Goal: Task Accomplishment & Management: Manage account settings

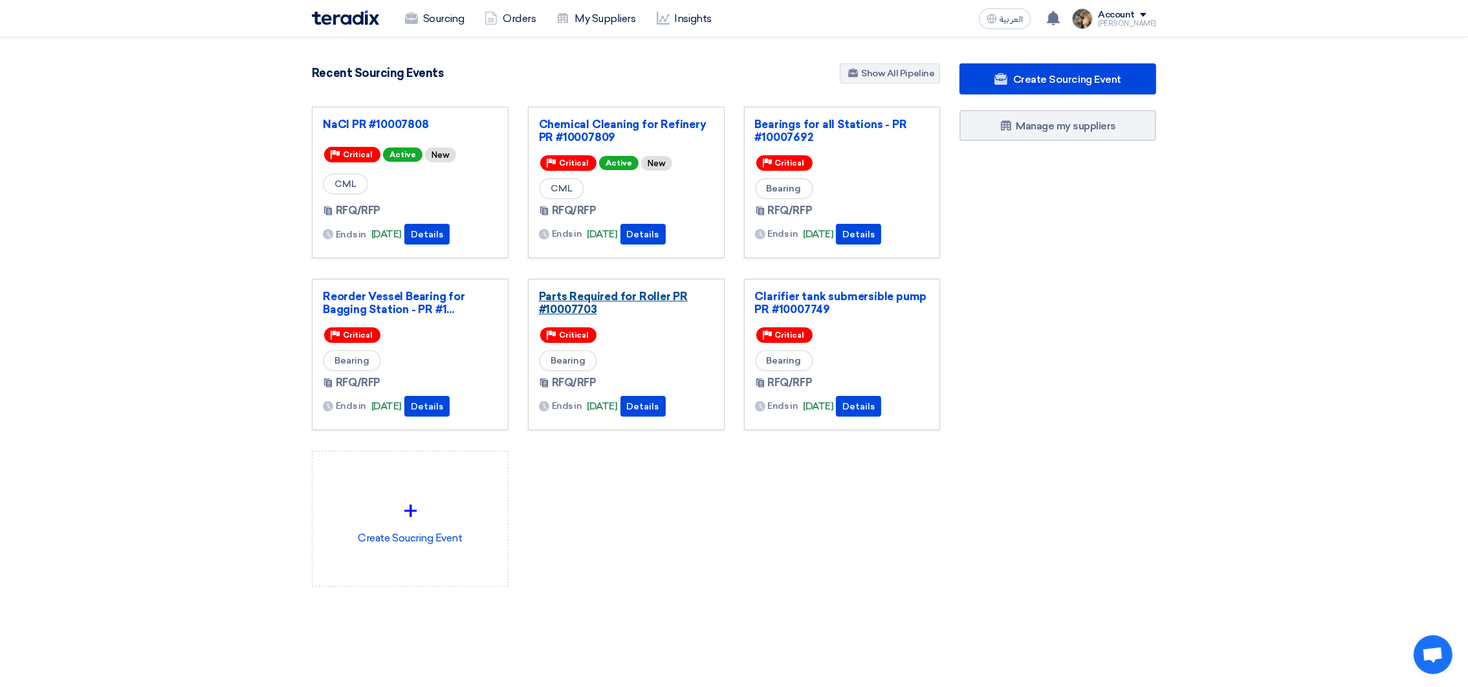
click at [588, 300] on link "Parts Required for Roller PR #10007703" at bounding box center [626, 303] width 175 height 26
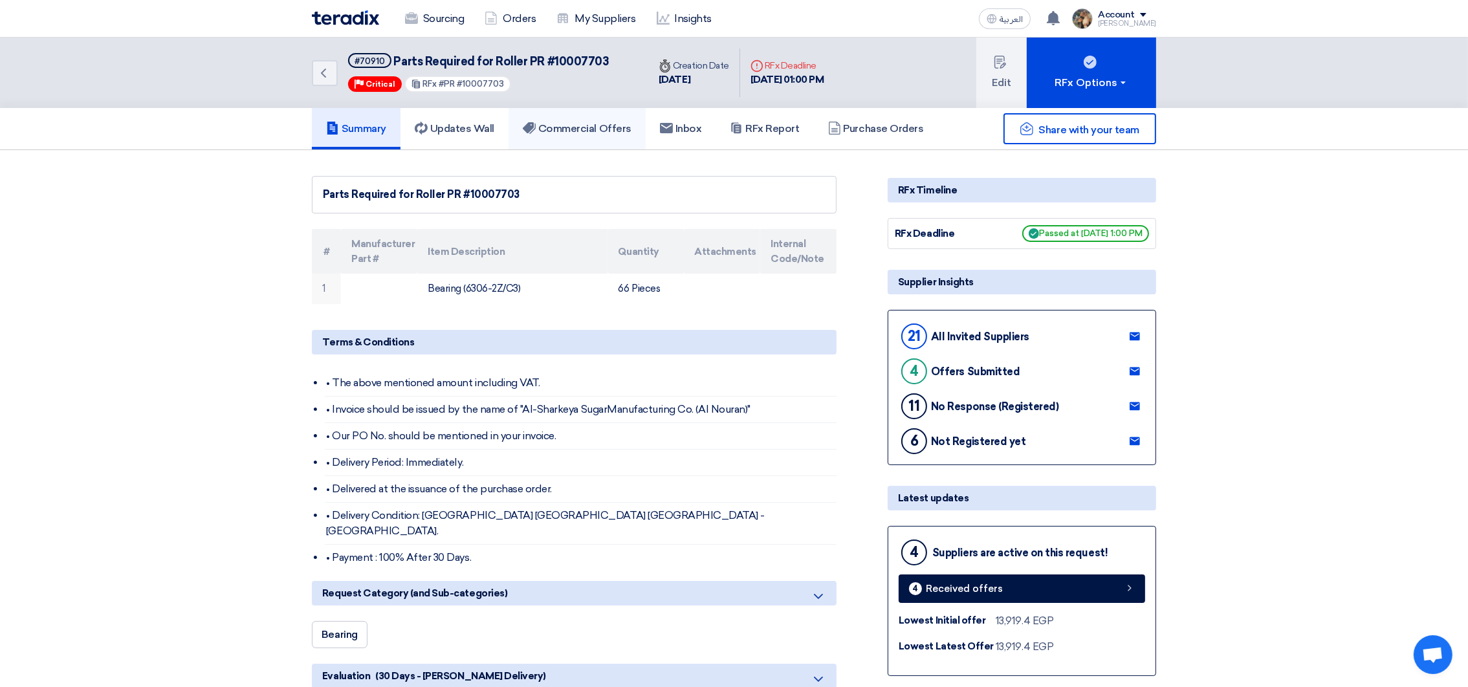
click at [568, 131] on h5 "Commercial Offers" at bounding box center [577, 128] width 109 height 13
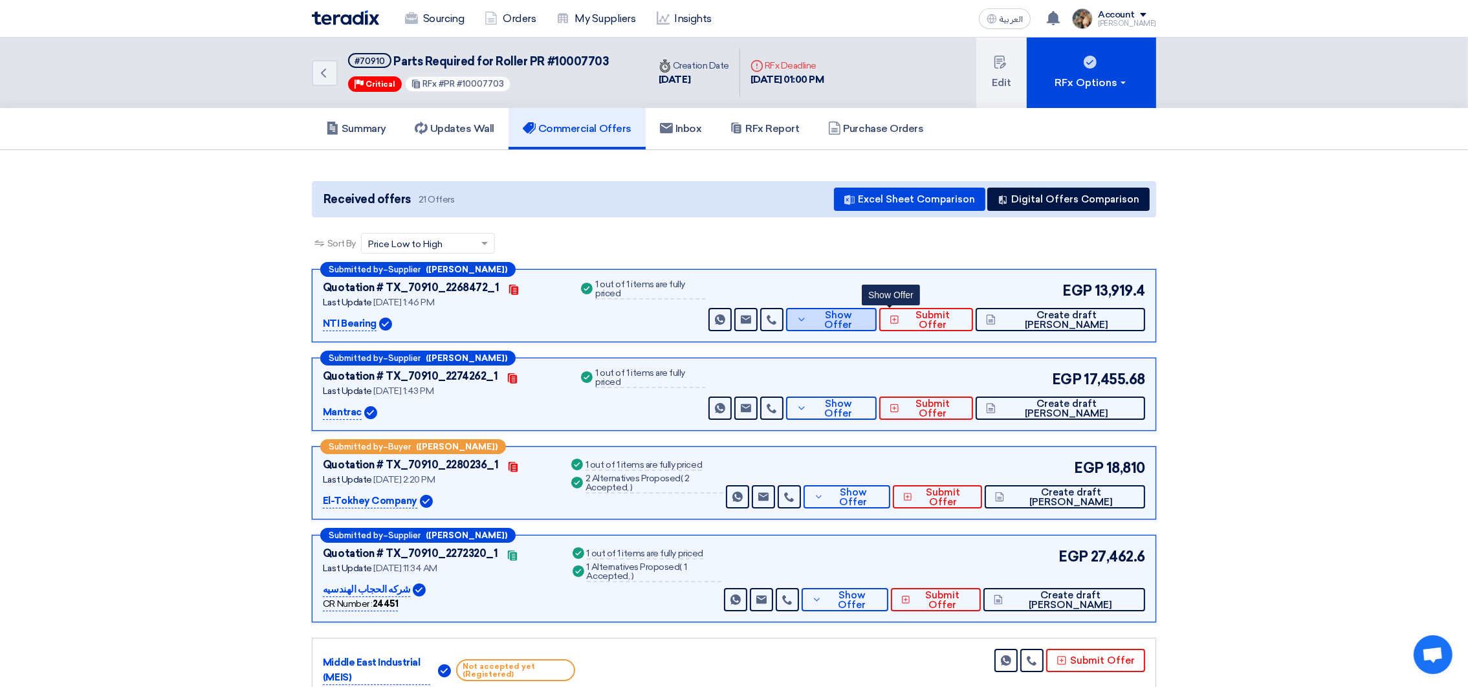
click at [870, 320] on button "Show Offer" at bounding box center [831, 319] width 91 height 23
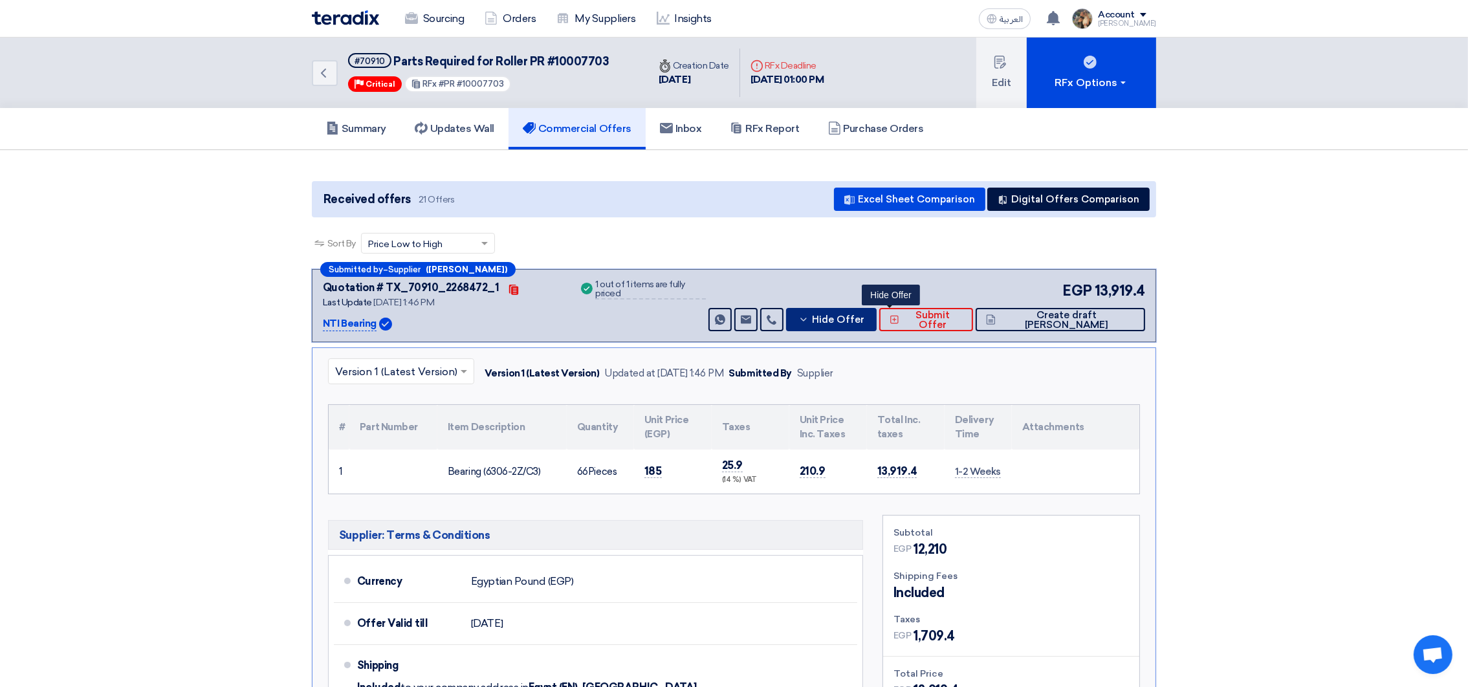
click at [865, 315] on span "Hide Offer" at bounding box center [838, 320] width 52 height 10
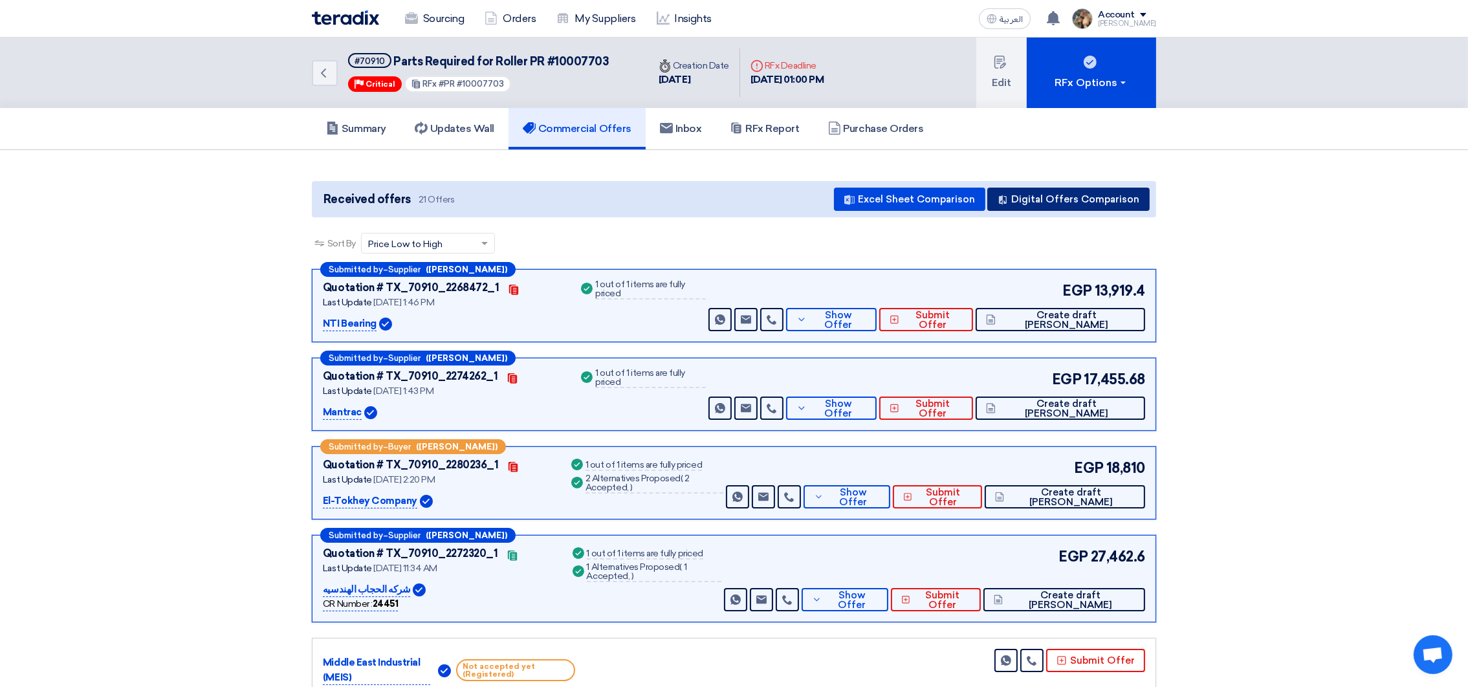
click at [1036, 205] on button "Digital Offers Comparison" at bounding box center [1069, 199] width 162 height 23
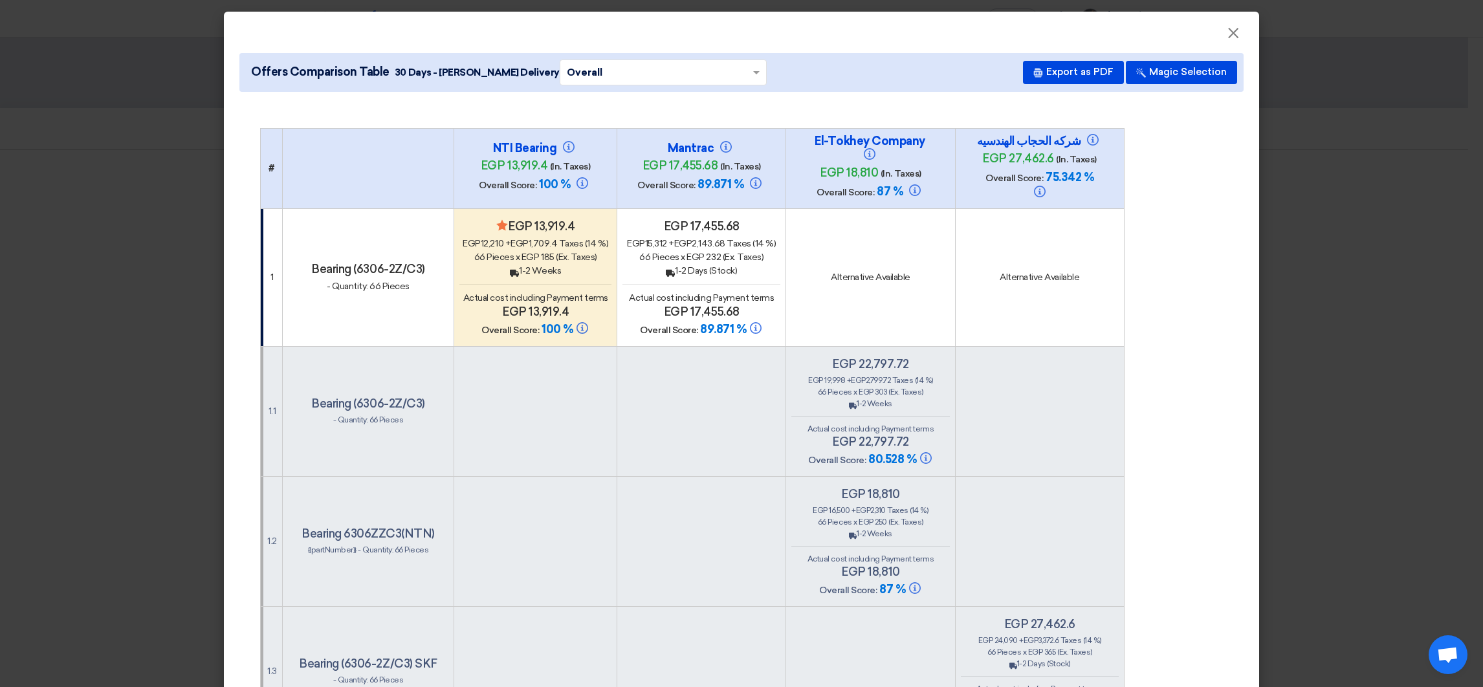
drag, startPoint x: 536, startPoint y: 253, endPoint x: 556, endPoint y: 253, distance: 19.4
click at [556, 253] on div "66 Pieces x egp 185 (Ex. Taxes)" at bounding box center [535, 257] width 152 height 14
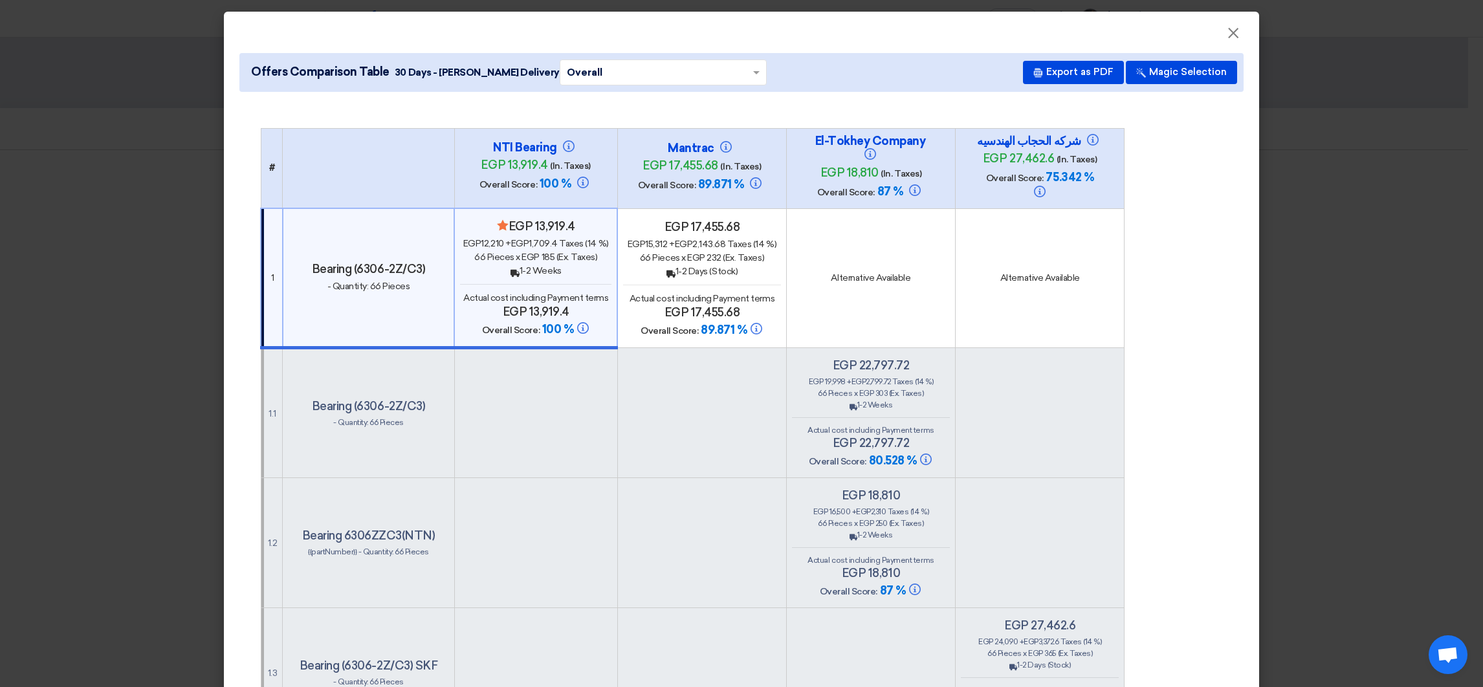
click at [541, 254] on span "egp 185" at bounding box center [538, 257] width 33 height 11
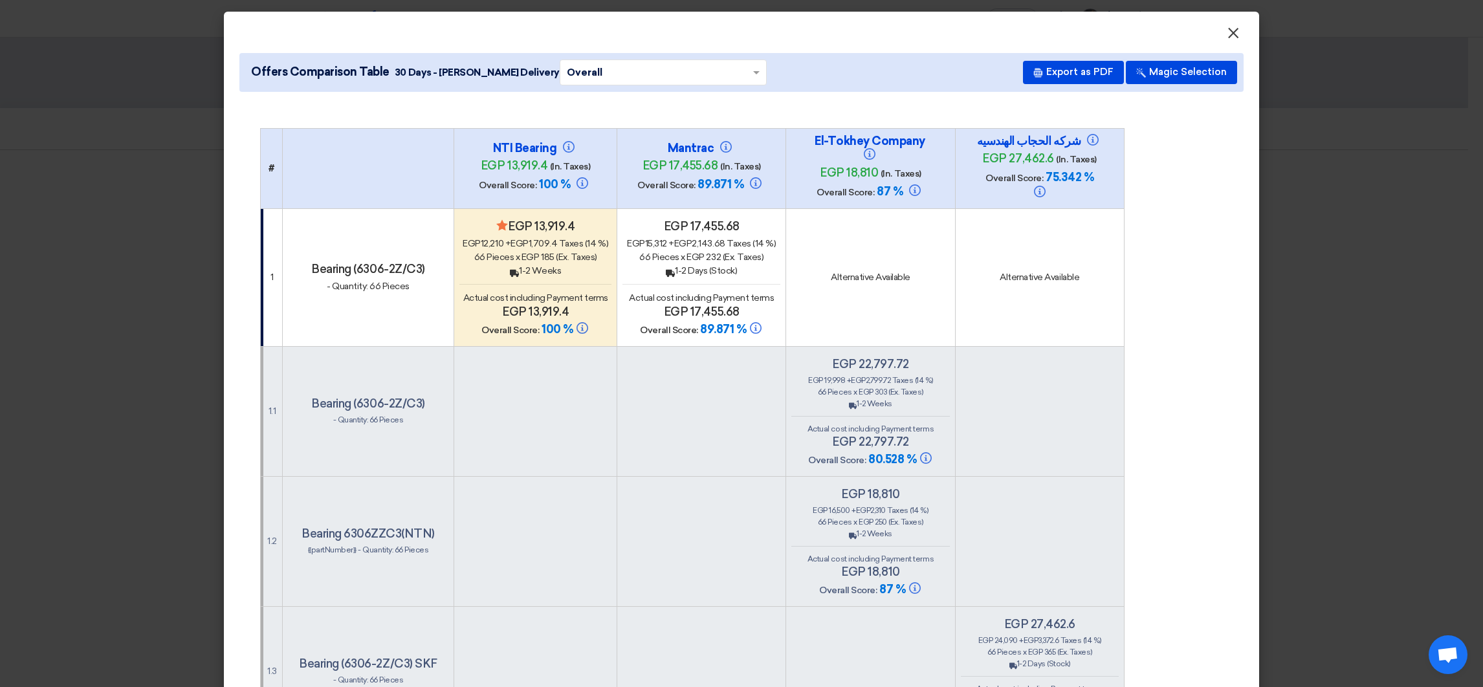
click at [1227, 36] on span "×" at bounding box center [1233, 36] width 13 height 26
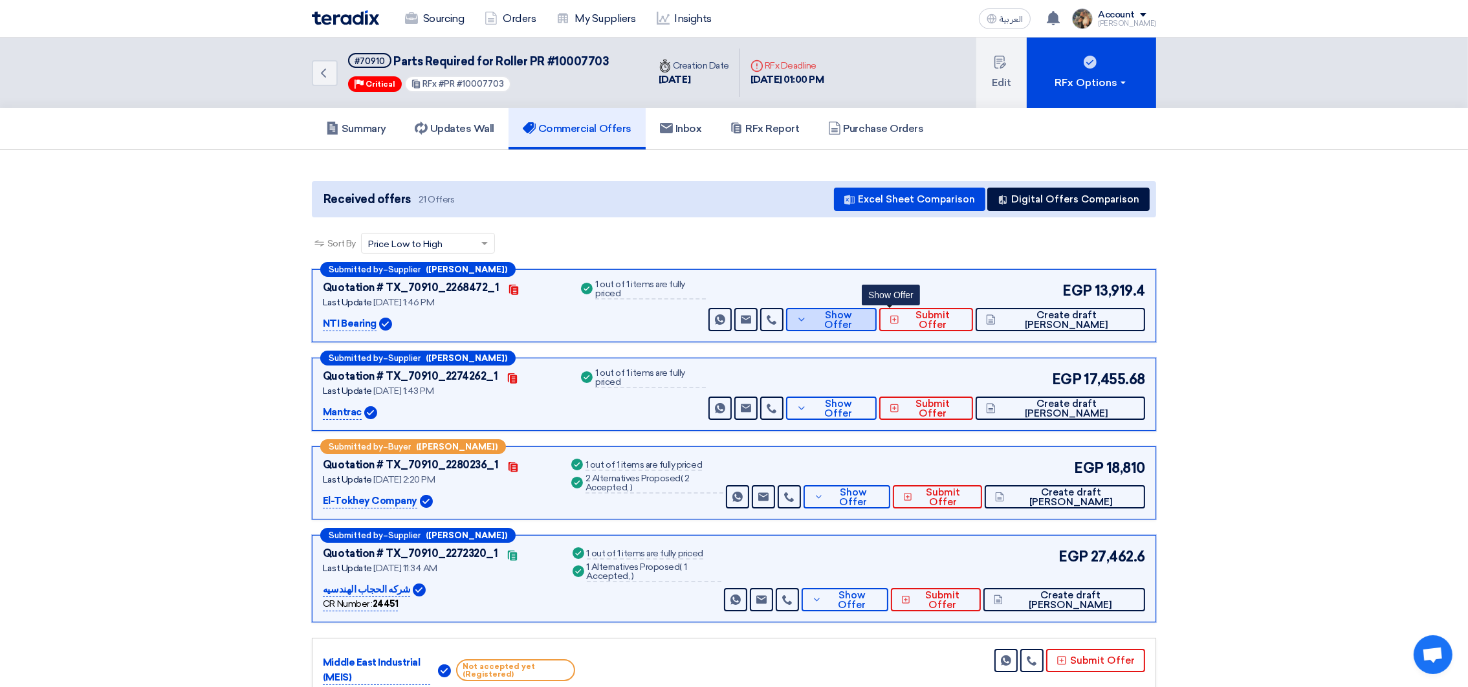
click at [877, 309] on button "Show Offer" at bounding box center [831, 319] width 91 height 23
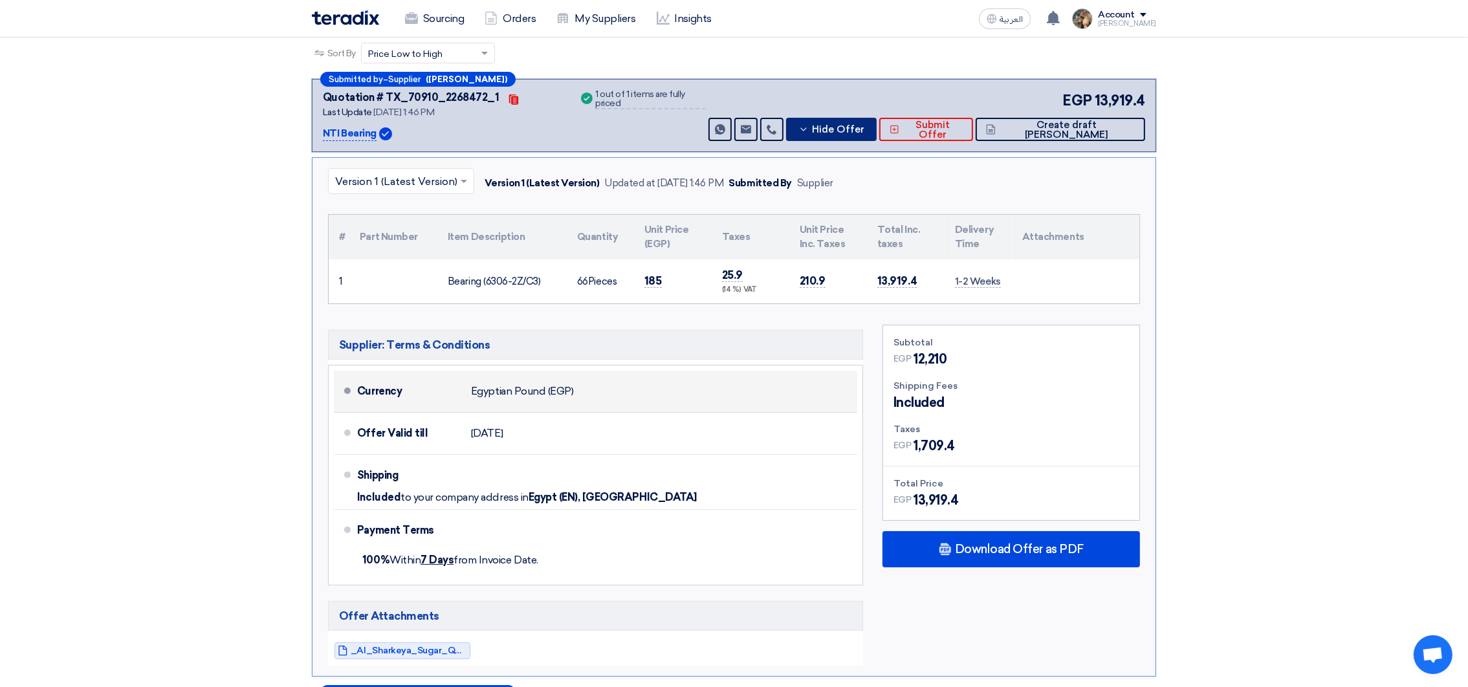
scroll to position [194, 0]
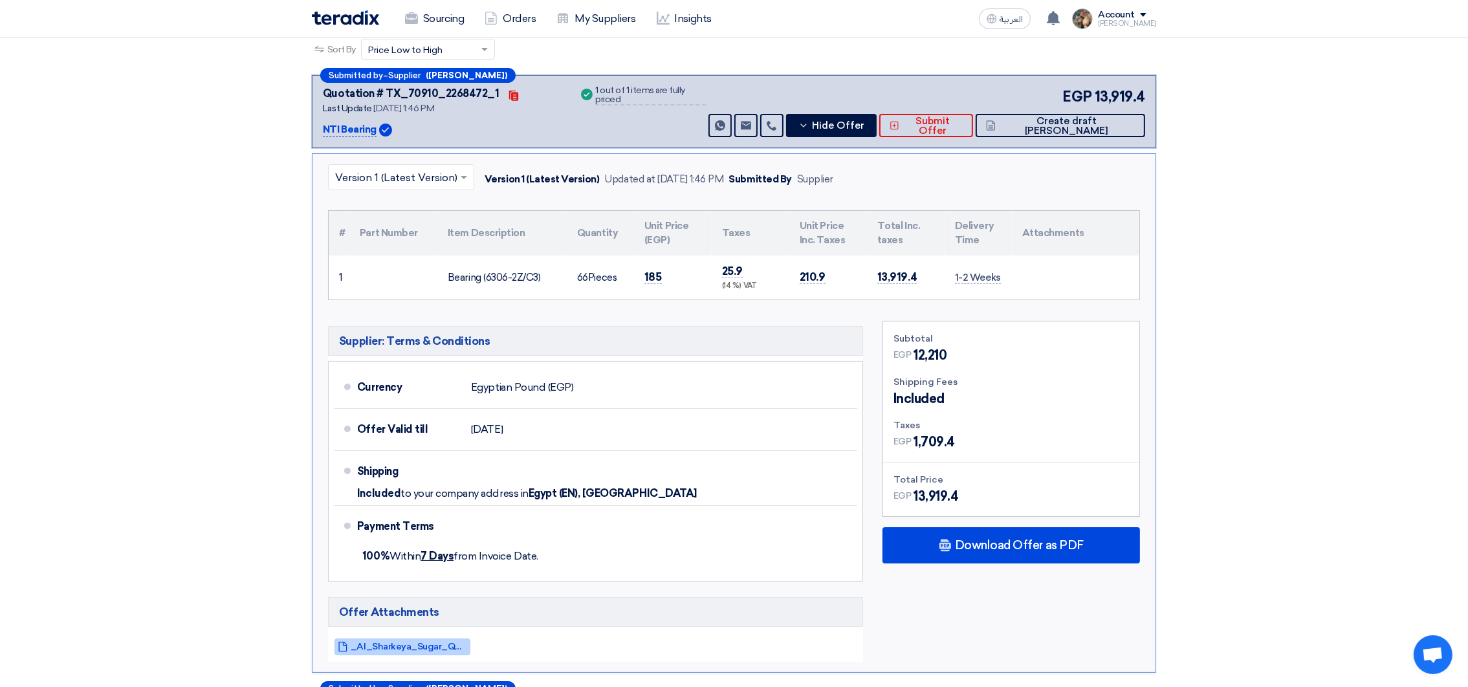
click at [425, 647] on span "_Al_Sharkeya_Sugar_QTN_1754217944832.pdf" at bounding box center [409, 647] width 116 height 10
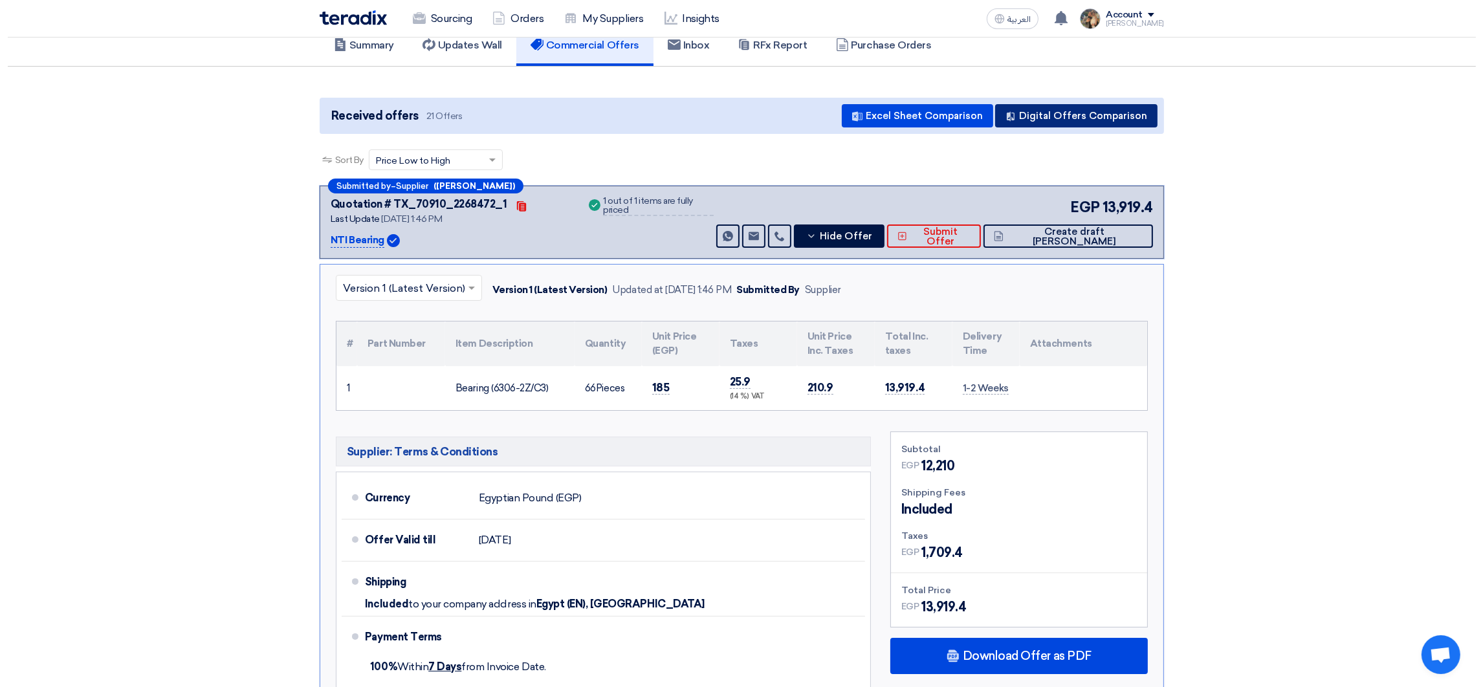
scroll to position [0, 0]
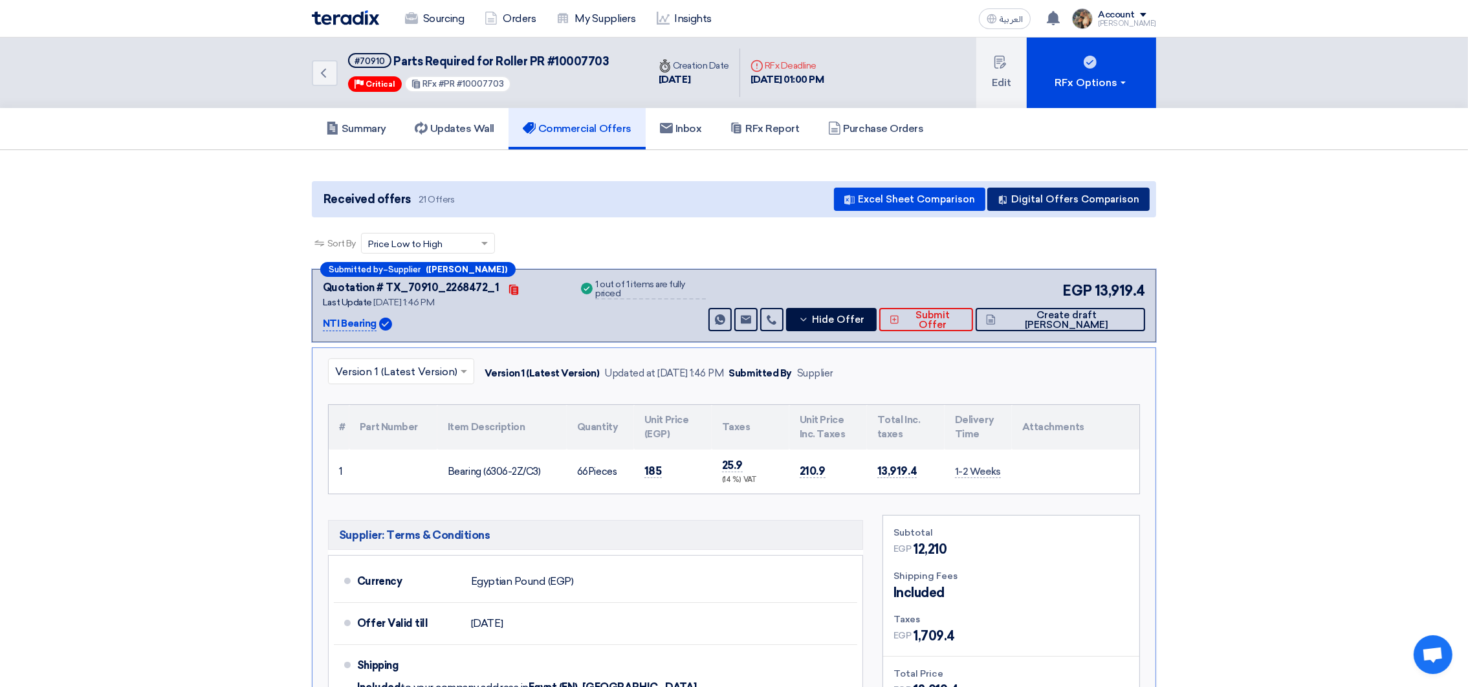
click at [1102, 192] on button "Digital Offers Comparison" at bounding box center [1069, 199] width 162 height 23
click at [401, 58] on span "Parts Required for Roller PR #10007703" at bounding box center [502, 61] width 216 height 14
drag, startPoint x: 401, startPoint y: 58, endPoint x: 500, endPoint y: 57, distance: 99.7
click at [500, 57] on span "Parts Required for Roller PR #10007703" at bounding box center [502, 61] width 216 height 14
copy span "Parts Required for Roller"
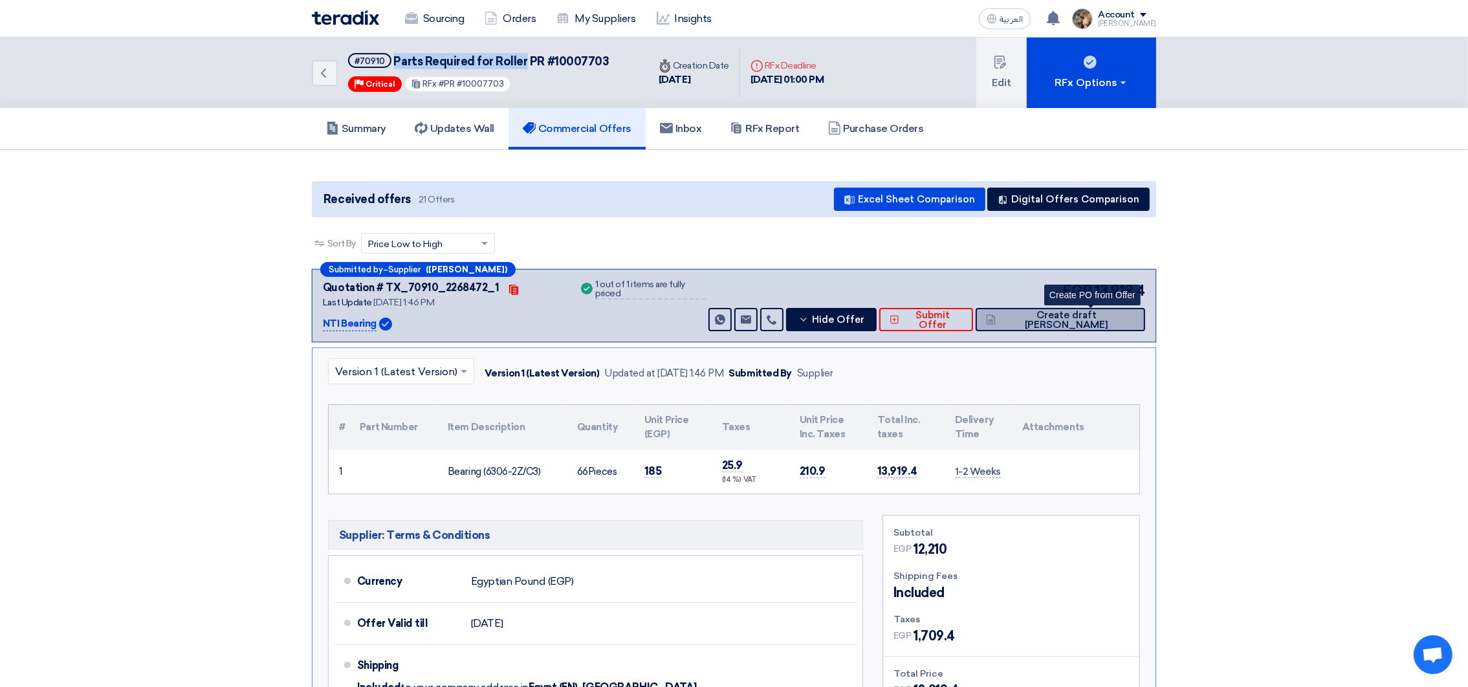
click at [1101, 316] on span "Create draft [PERSON_NAME]" at bounding box center [1067, 320] width 136 height 19
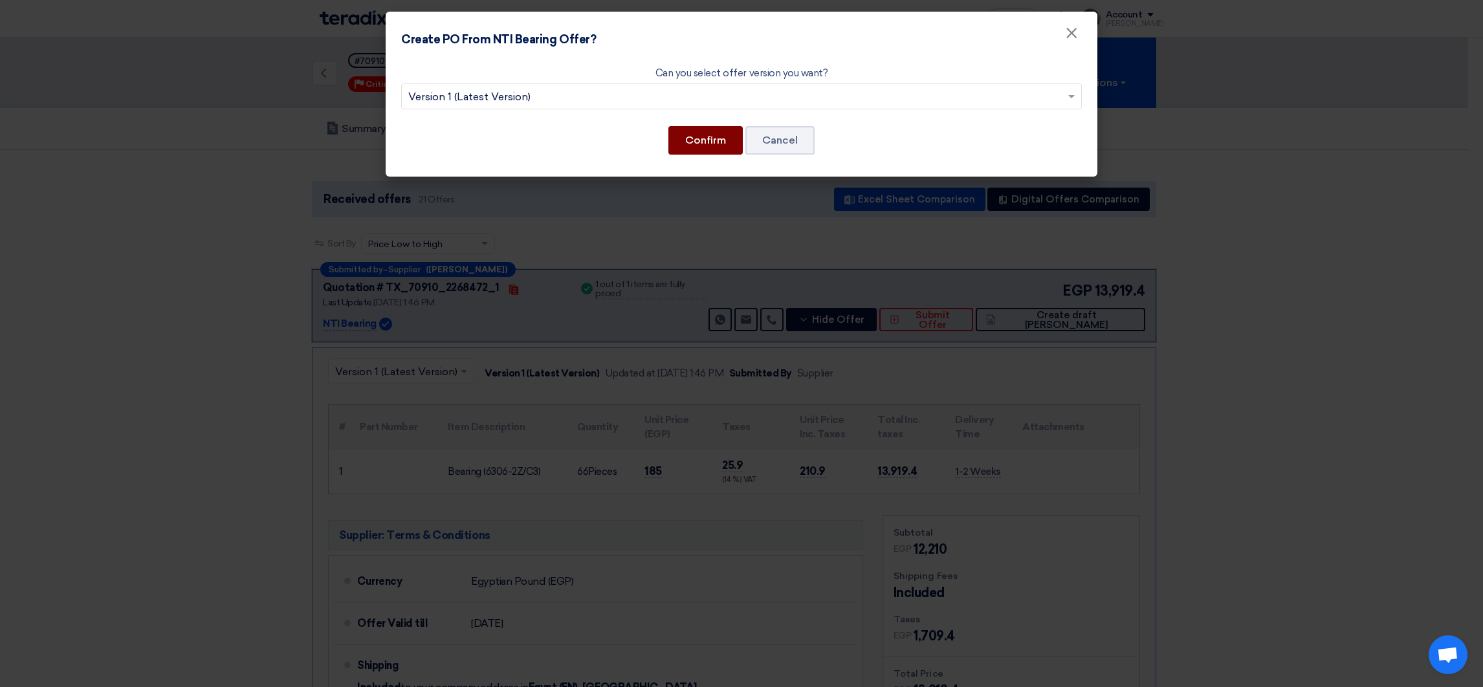
click at [689, 135] on button "Confirm" at bounding box center [706, 140] width 74 height 28
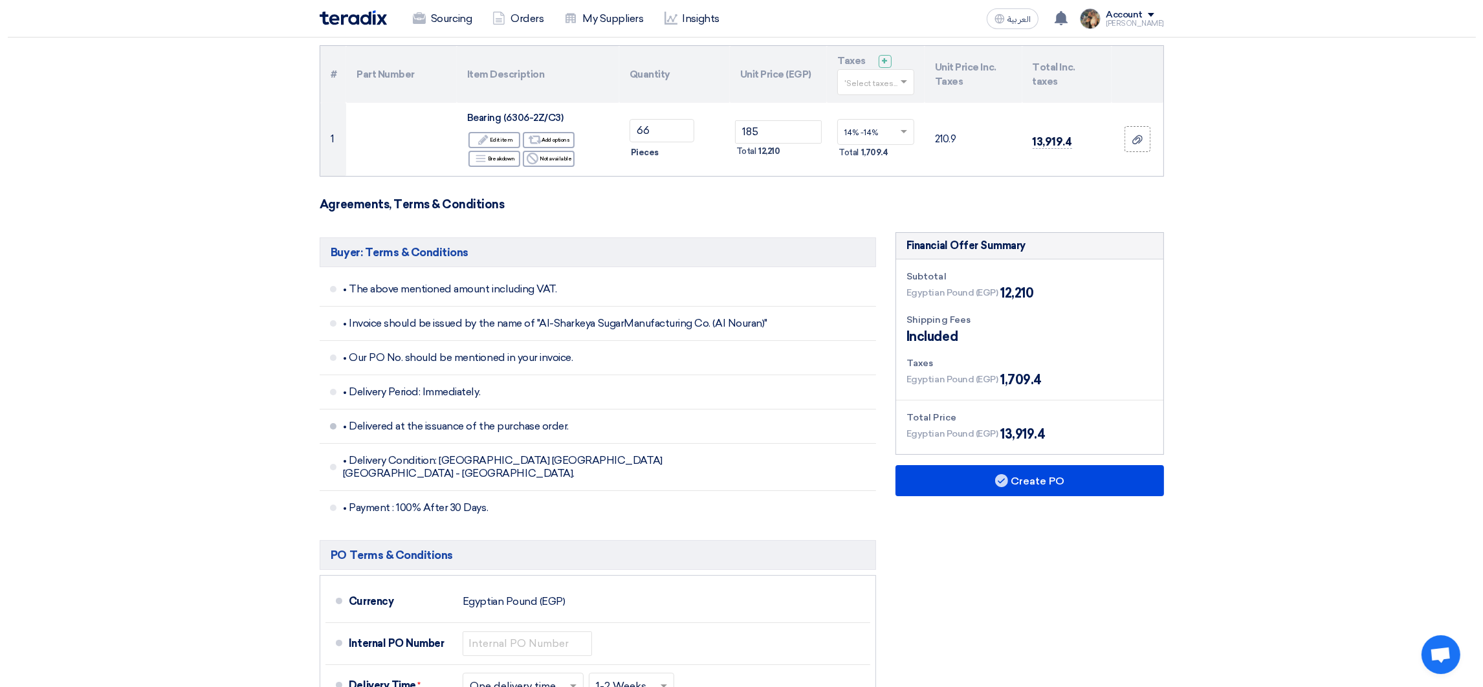
scroll to position [291, 0]
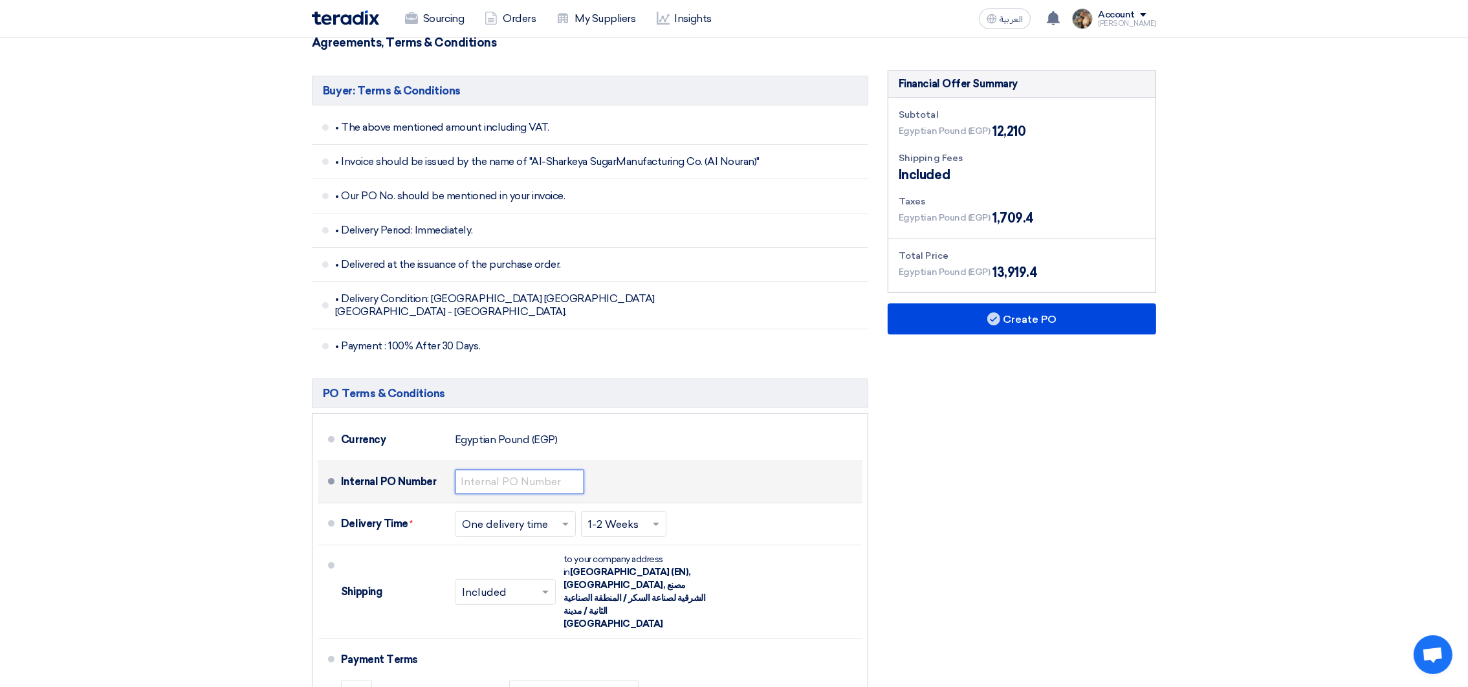
click at [495, 470] on input "text" at bounding box center [519, 482] width 129 height 25
paste input "4500009448"
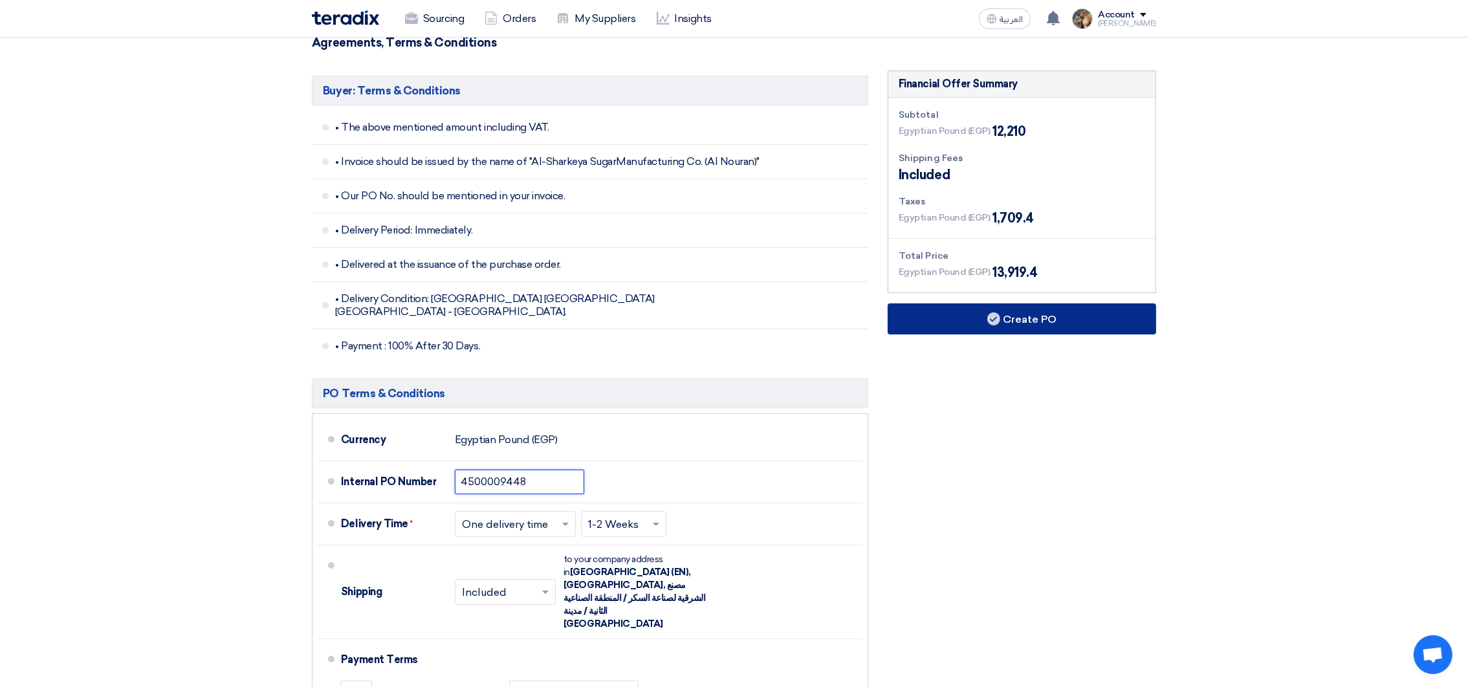
type input "4500009448"
click at [1039, 327] on button "Create PO" at bounding box center [1022, 319] width 269 height 31
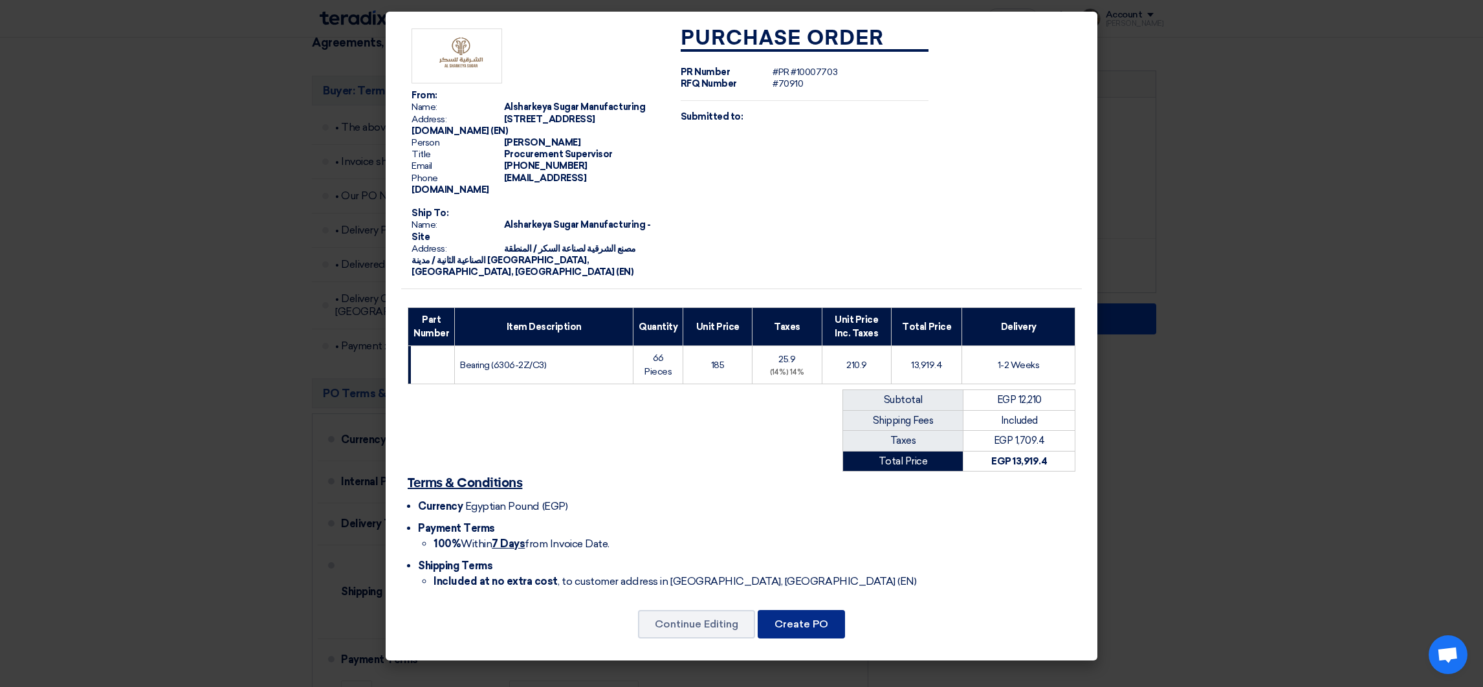
click at [782, 616] on button "Create PO" at bounding box center [801, 624] width 87 height 28
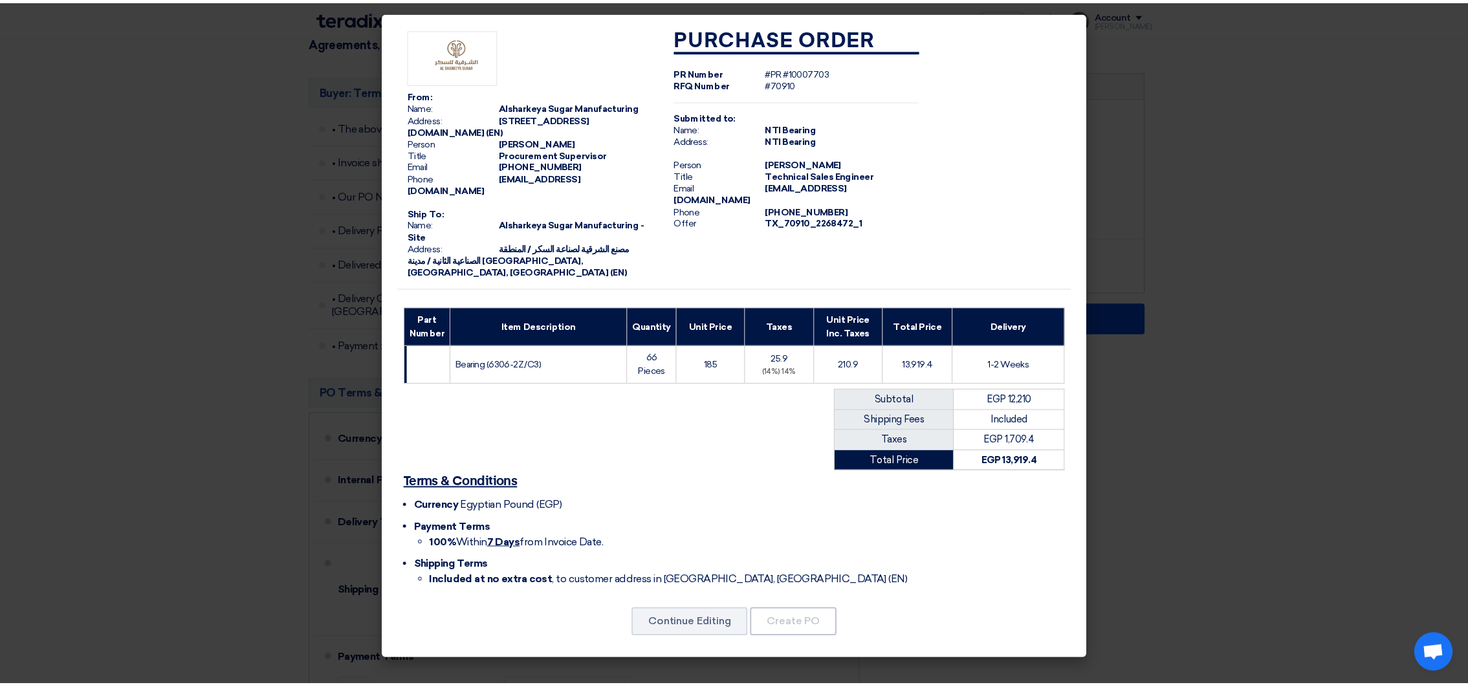
scroll to position [0, 0]
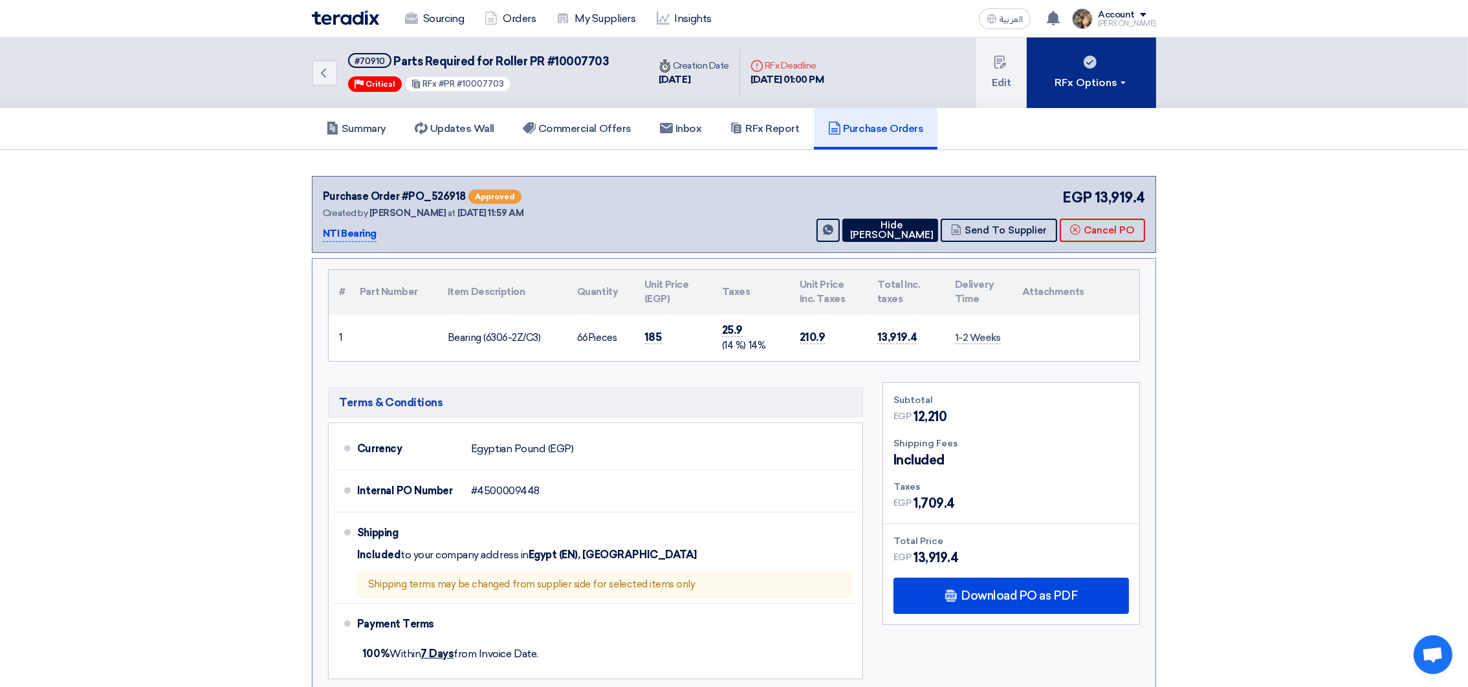
click at [1092, 88] on div "RFx Options" at bounding box center [1092, 83] width 73 height 16
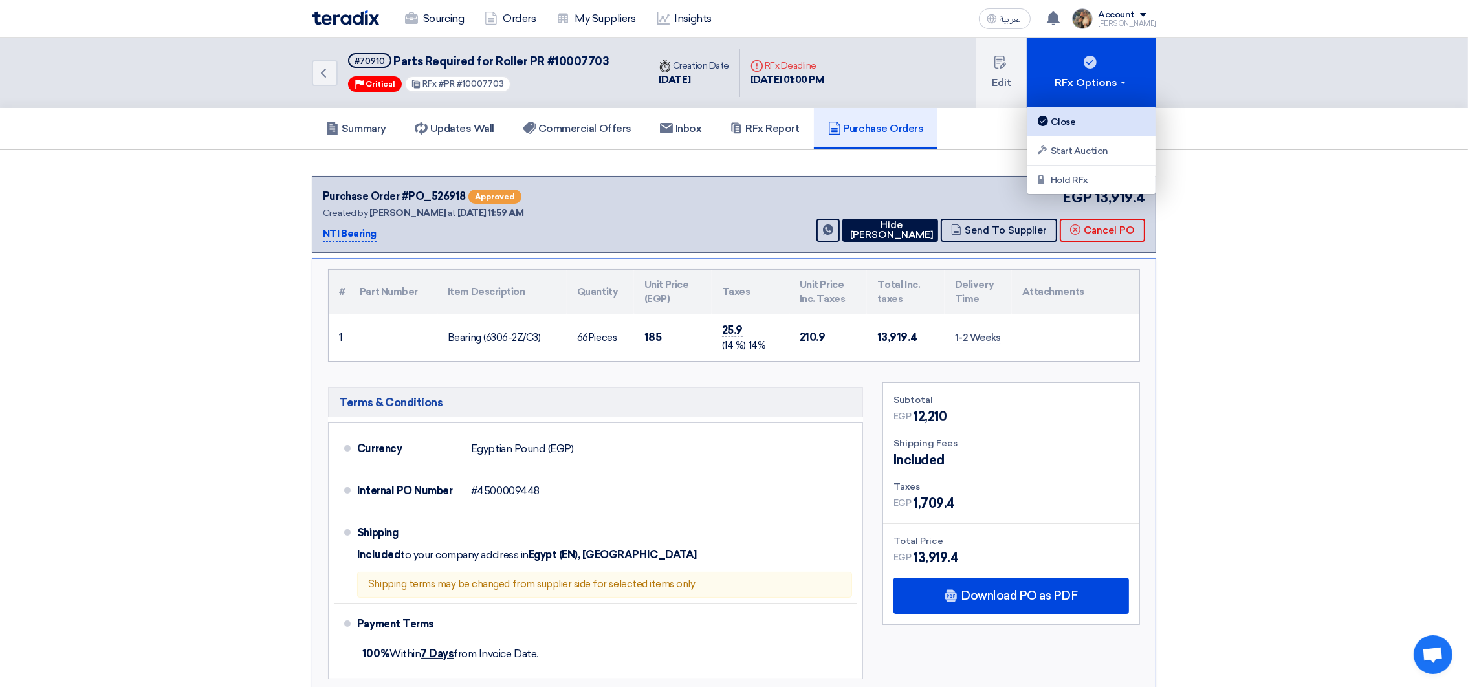
click at [1092, 109] on link "Close" at bounding box center [1092, 121] width 128 height 29
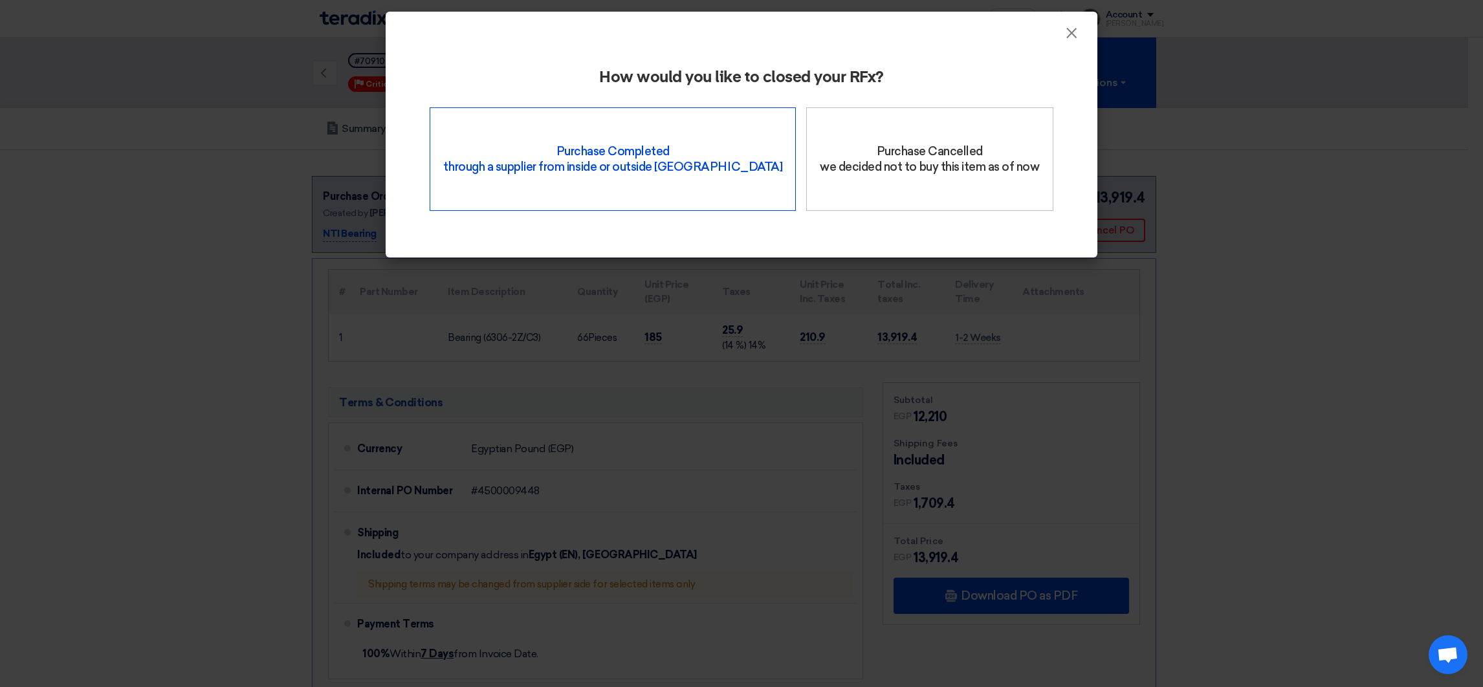
click at [590, 172] on div "Purchase Completed through a supplier from inside or outside Teradix" at bounding box center [613, 159] width 366 height 104
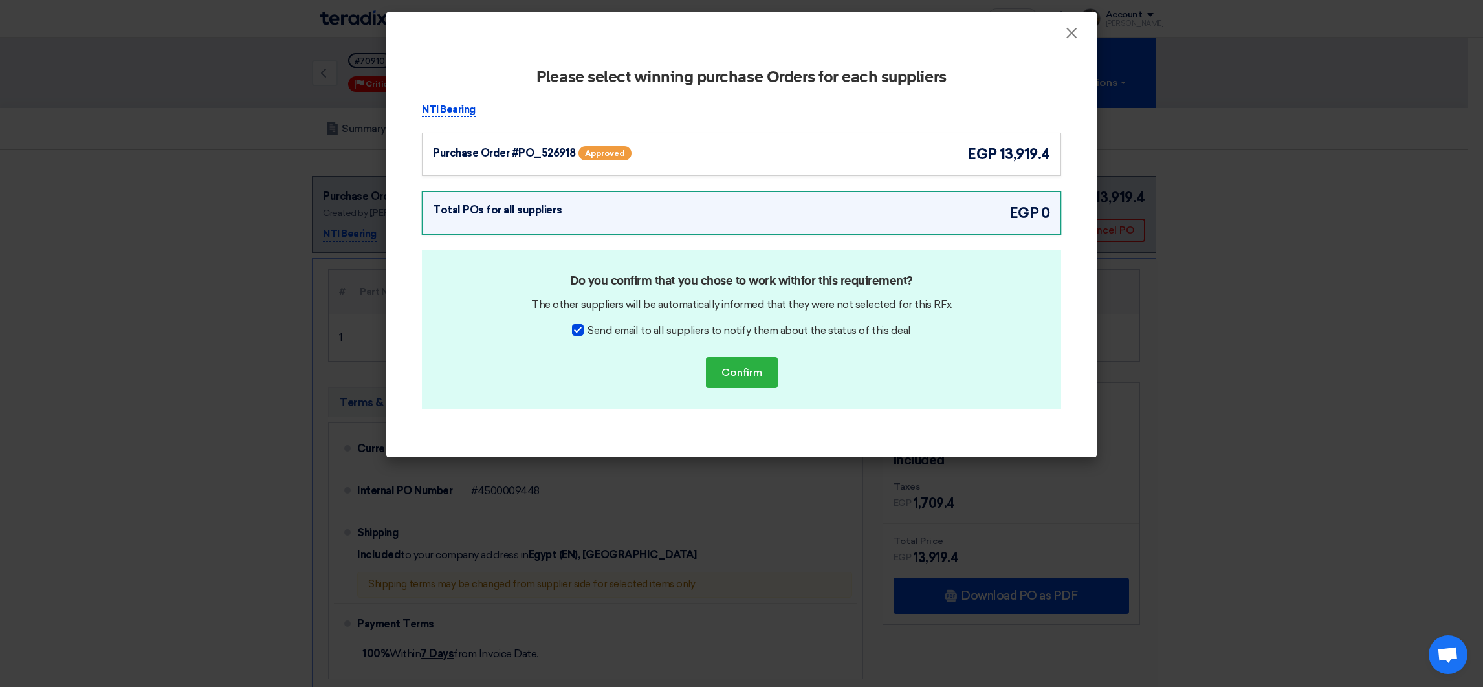
click at [749, 332] on span "Send email to all suppliers to notify them about the status of this deal" at bounding box center [749, 331] width 323 height 16
click at [596, 331] on input "Send email to all suppliers to notify them about the status of this deal" at bounding box center [592, 327] width 8 height 8
checkbox input "false"
click at [943, 160] on div "Purchase Order #PO_526918 Approved egp 13,919.4" at bounding box center [741, 154] width 617 height 21
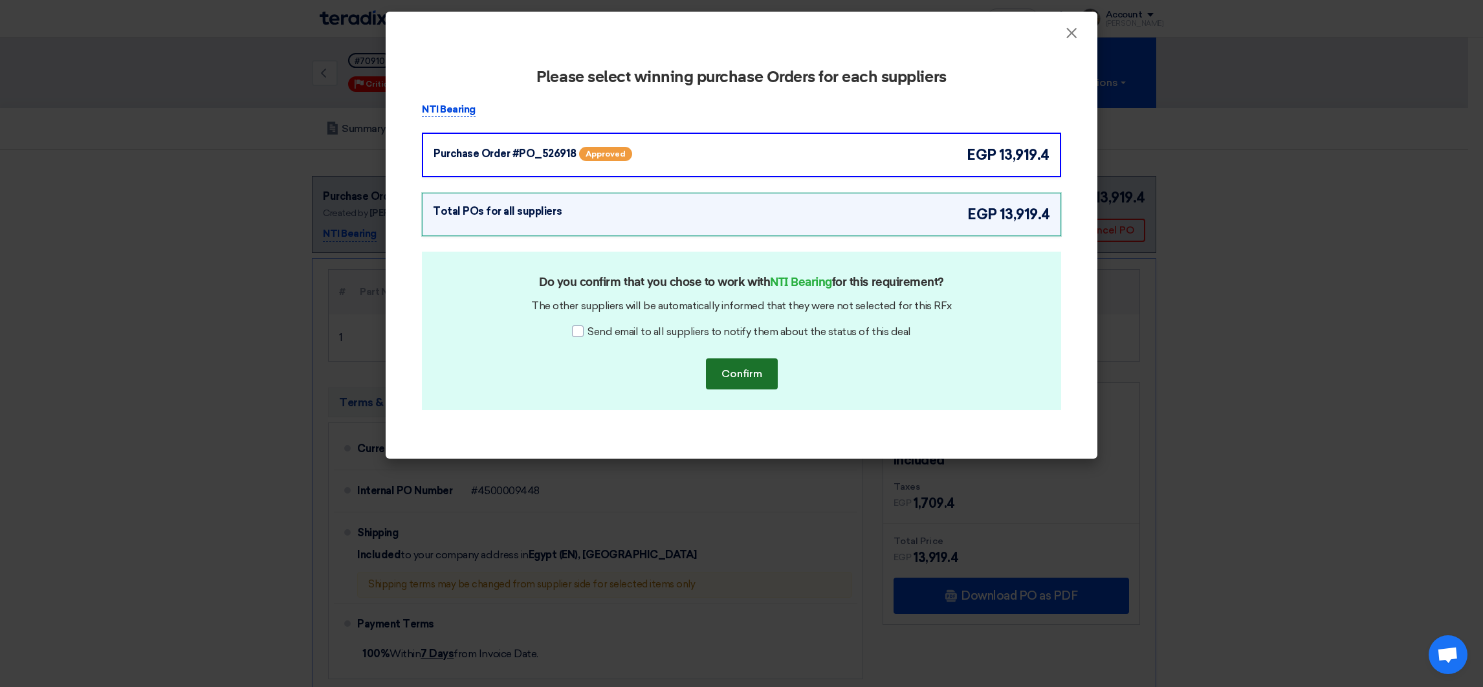
click at [775, 362] on button "Confirm" at bounding box center [742, 374] width 72 height 31
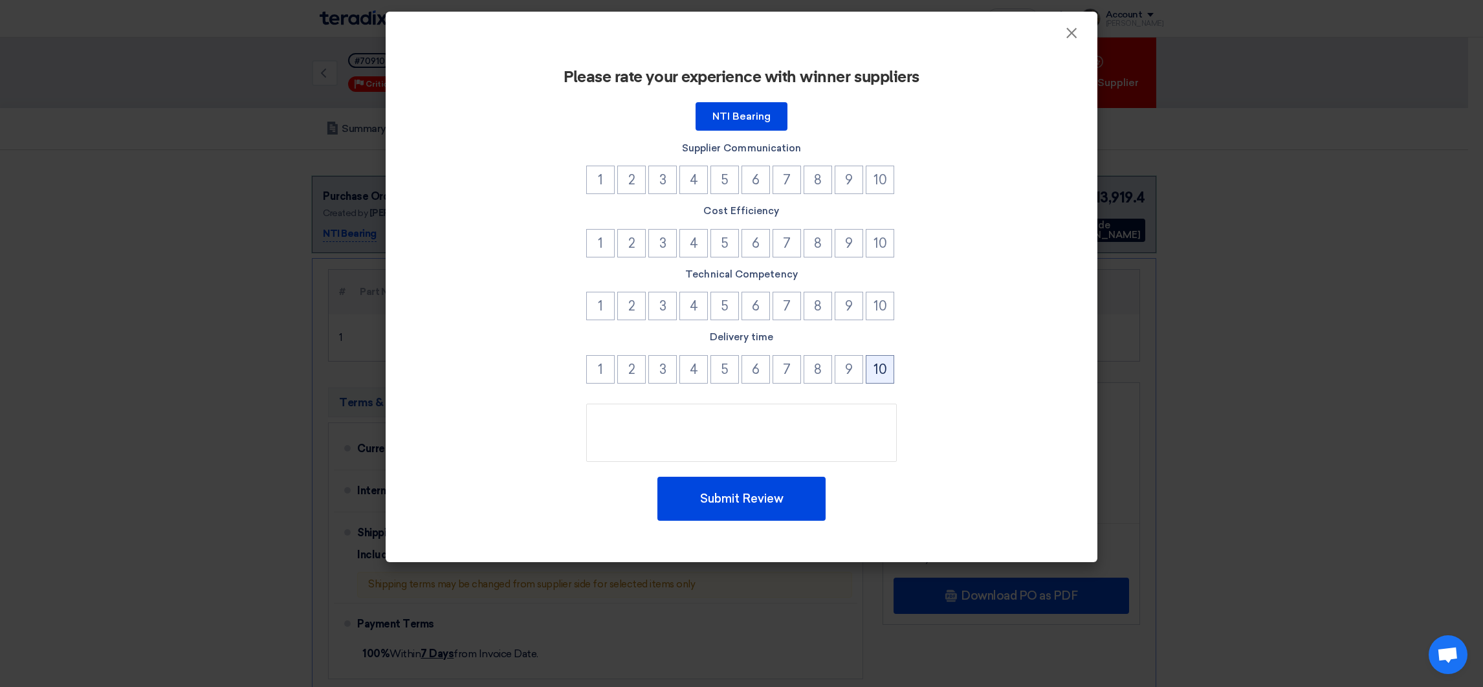
click at [886, 367] on button "10" at bounding box center [880, 369] width 28 height 28
click at [895, 300] on li "10" at bounding box center [881, 308] width 31 height 32
click at [892, 300] on button "10" at bounding box center [880, 306] width 28 height 28
click at [888, 256] on li "10" at bounding box center [881, 245] width 31 height 32
click at [884, 245] on button "10" at bounding box center [880, 243] width 28 height 28
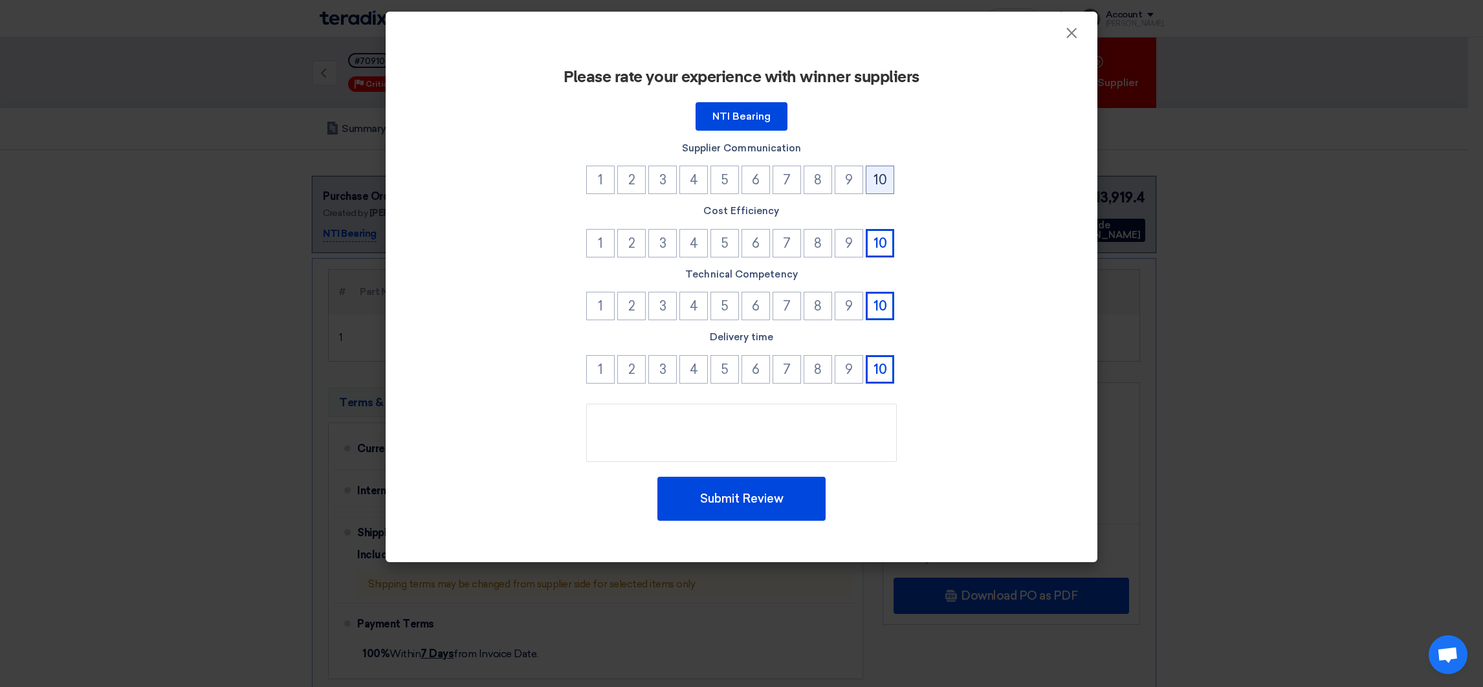
click at [886, 170] on button "10" at bounding box center [880, 180] width 28 height 28
click at [780, 507] on button "Submit Review" at bounding box center [742, 499] width 168 height 44
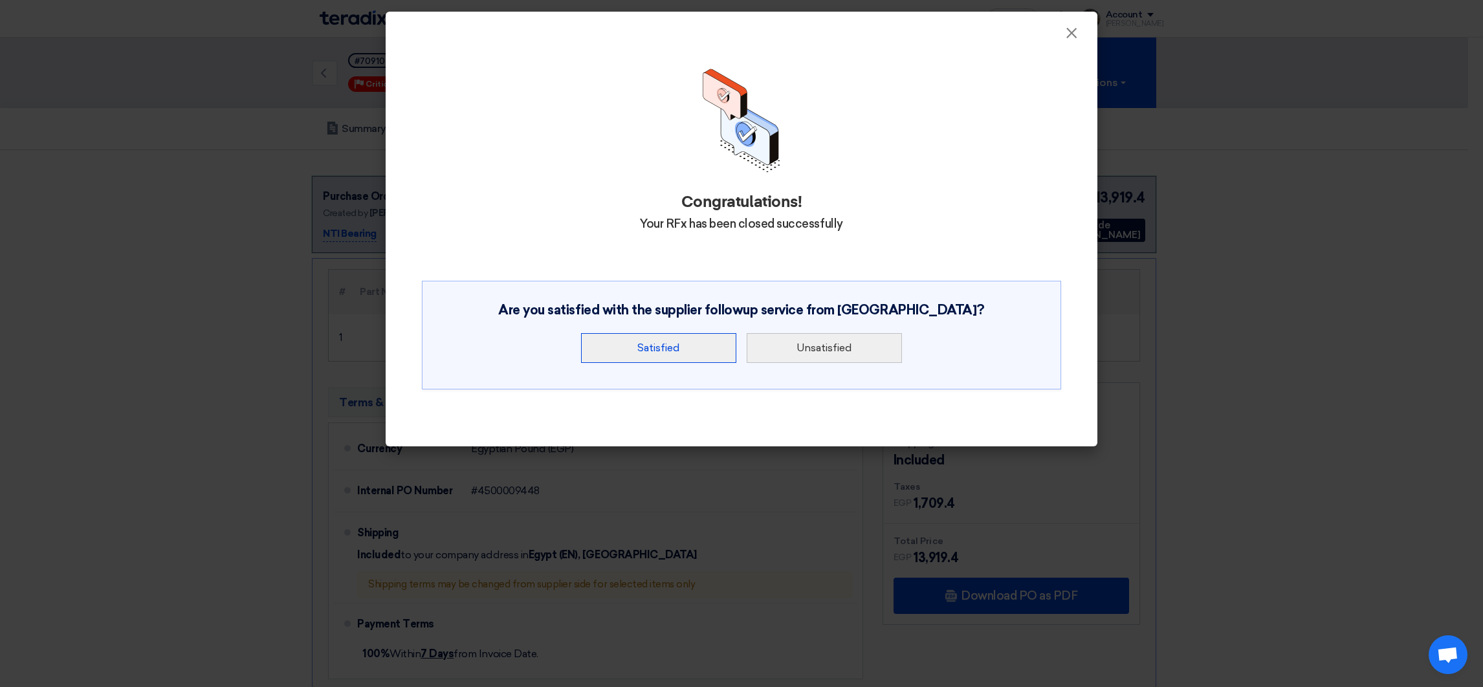
click at [688, 354] on button "Satisfied" at bounding box center [658, 348] width 155 height 30
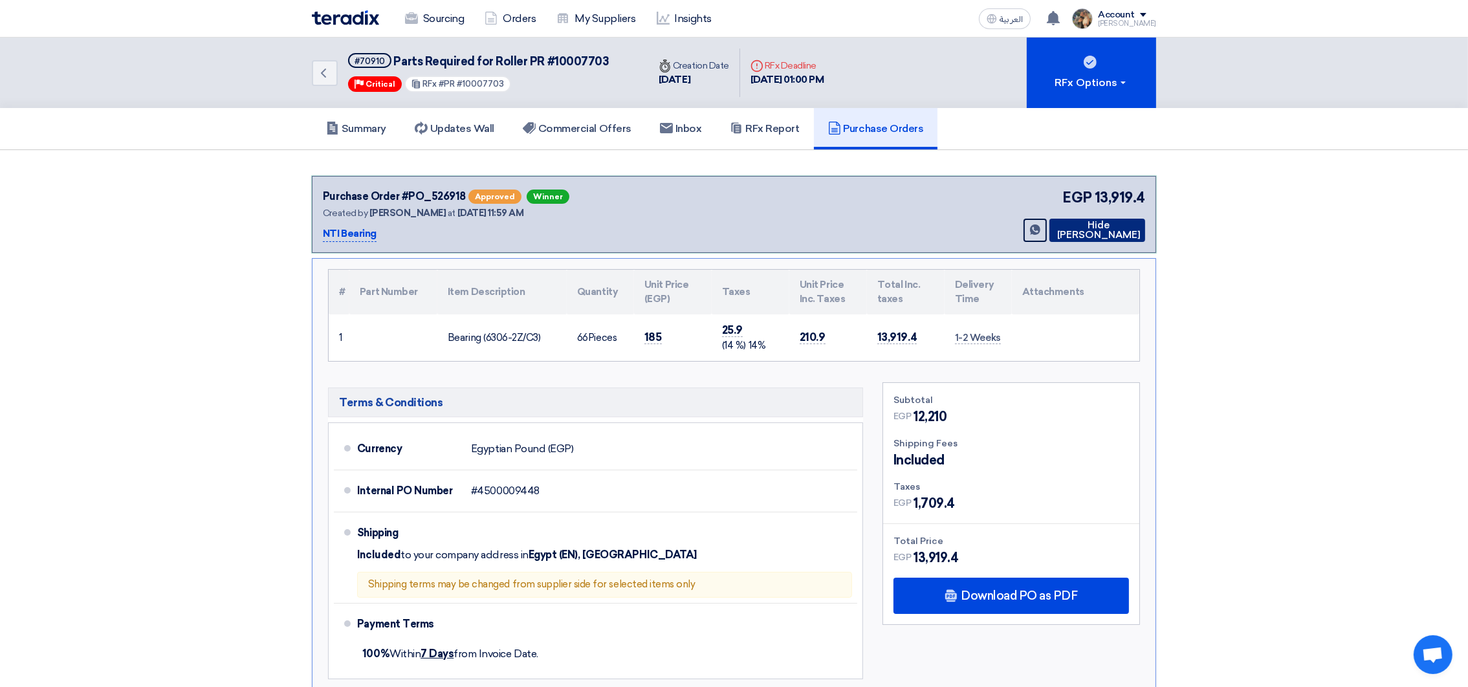
click at [1065, 232] on button "Hide [PERSON_NAME]" at bounding box center [1098, 230] width 96 height 23
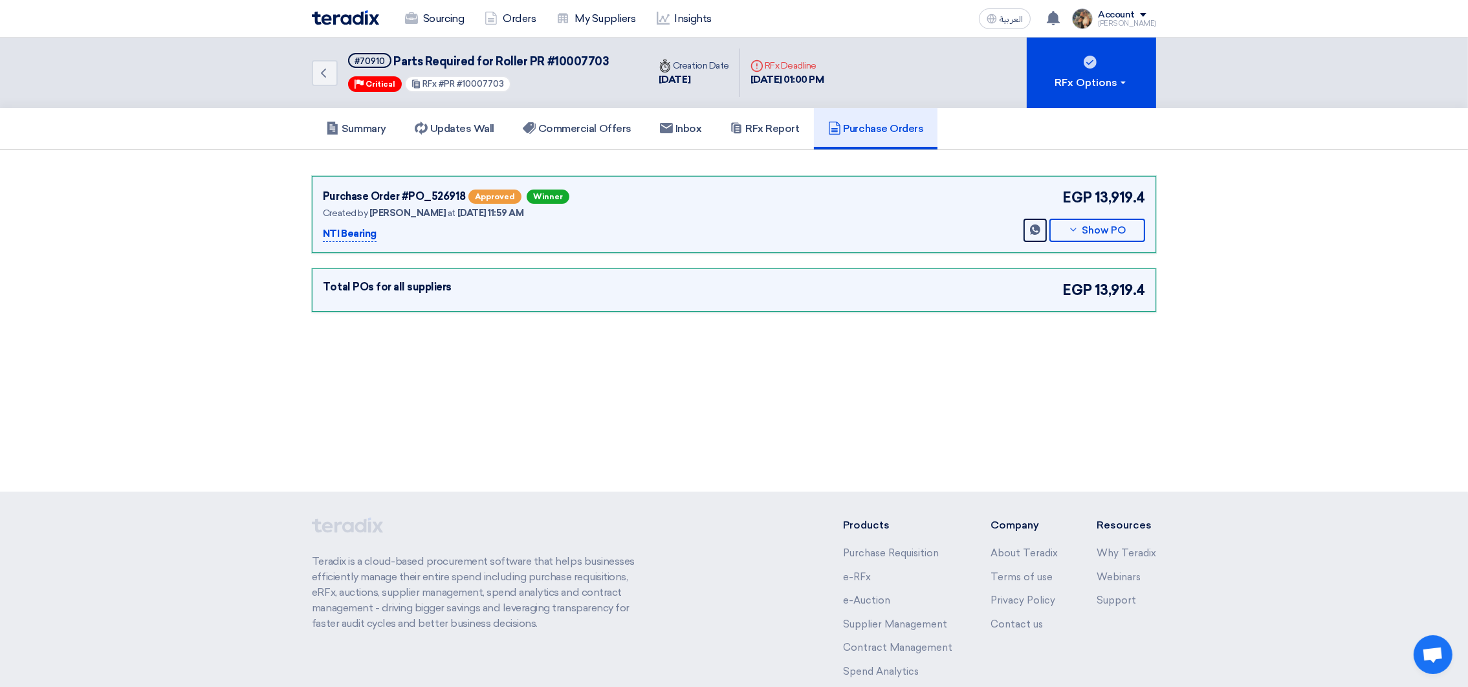
click at [349, 30] on div "Sourcing Orders My Suppliers Insights" at bounding box center [565, 19] width 507 height 28
click at [348, 17] on img at bounding box center [345, 17] width 67 height 15
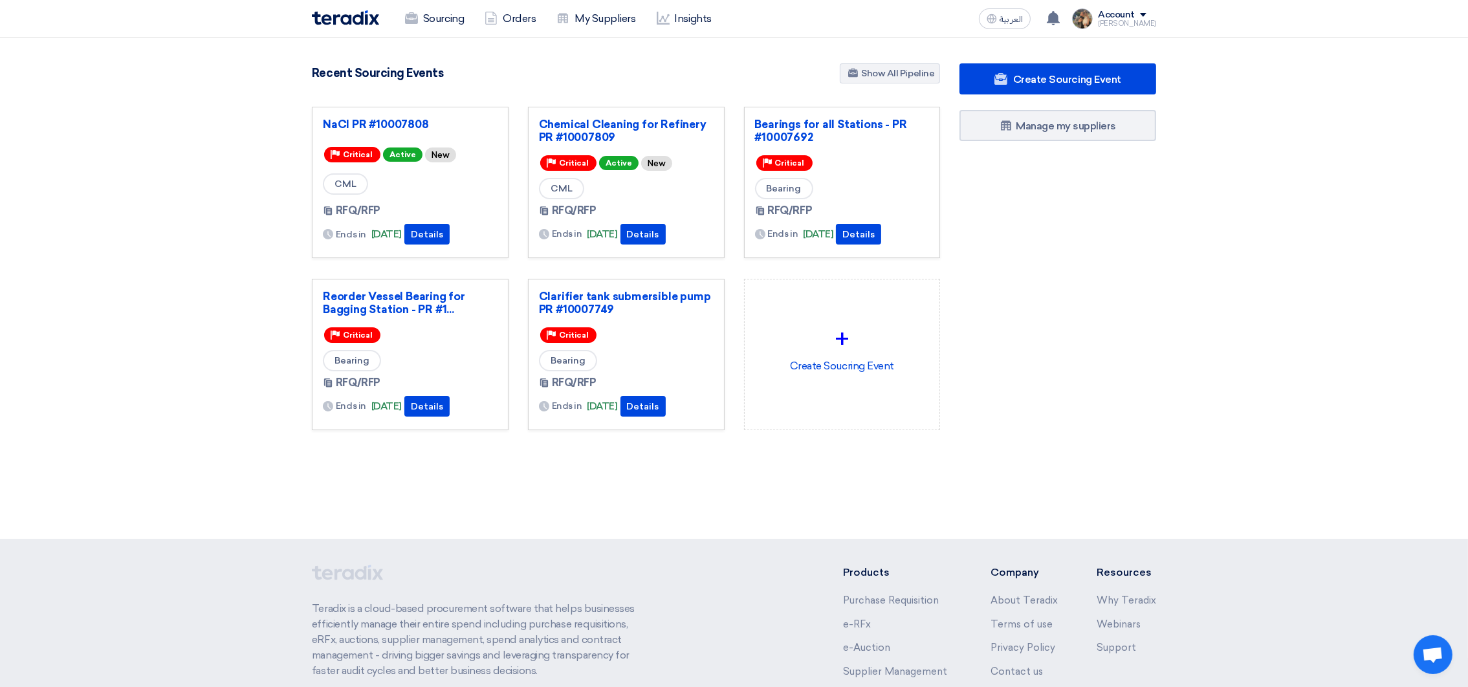
click at [538, 304] on div "Clarifier tank submersible pump PR #10007749 Priority Critical Bearing RFQ/RFP …" at bounding box center [626, 354] width 197 height 151
click at [562, 302] on link "Clarifier tank submersible pump PR #10007749" at bounding box center [626, 303] width 175 height 26
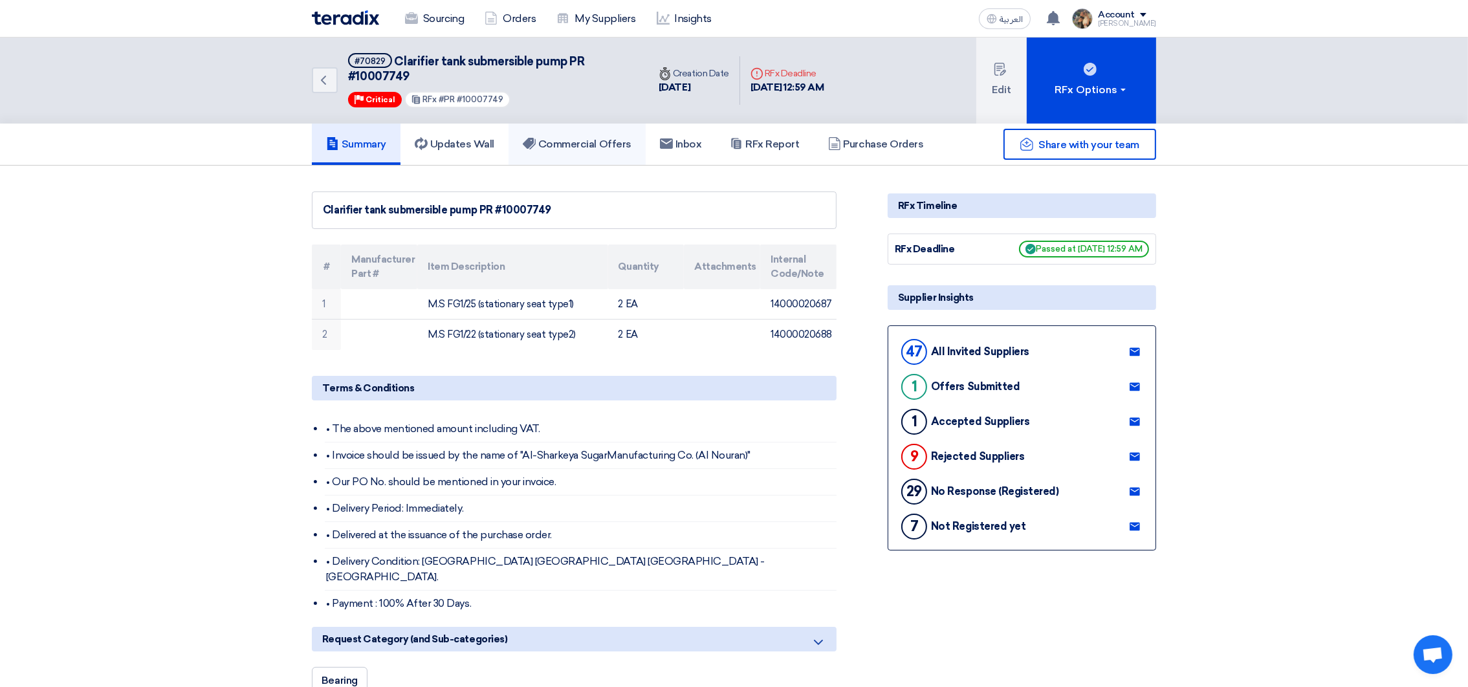
click at [620, 125] on link "Commercial Offers" at bounding box center [577, 144] width 137 height 41
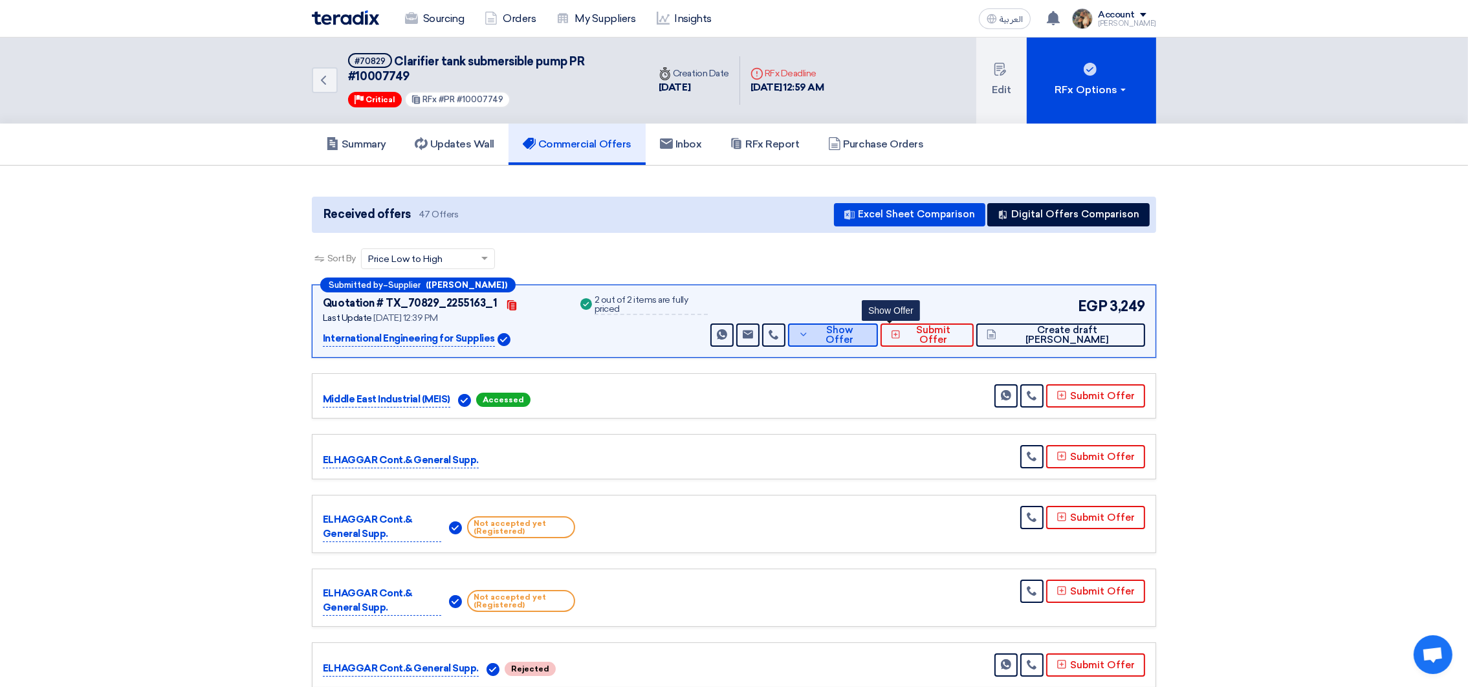
click at [868, 331] on button "Show Offer" at bounding box center [833, 335] width 90 height 23
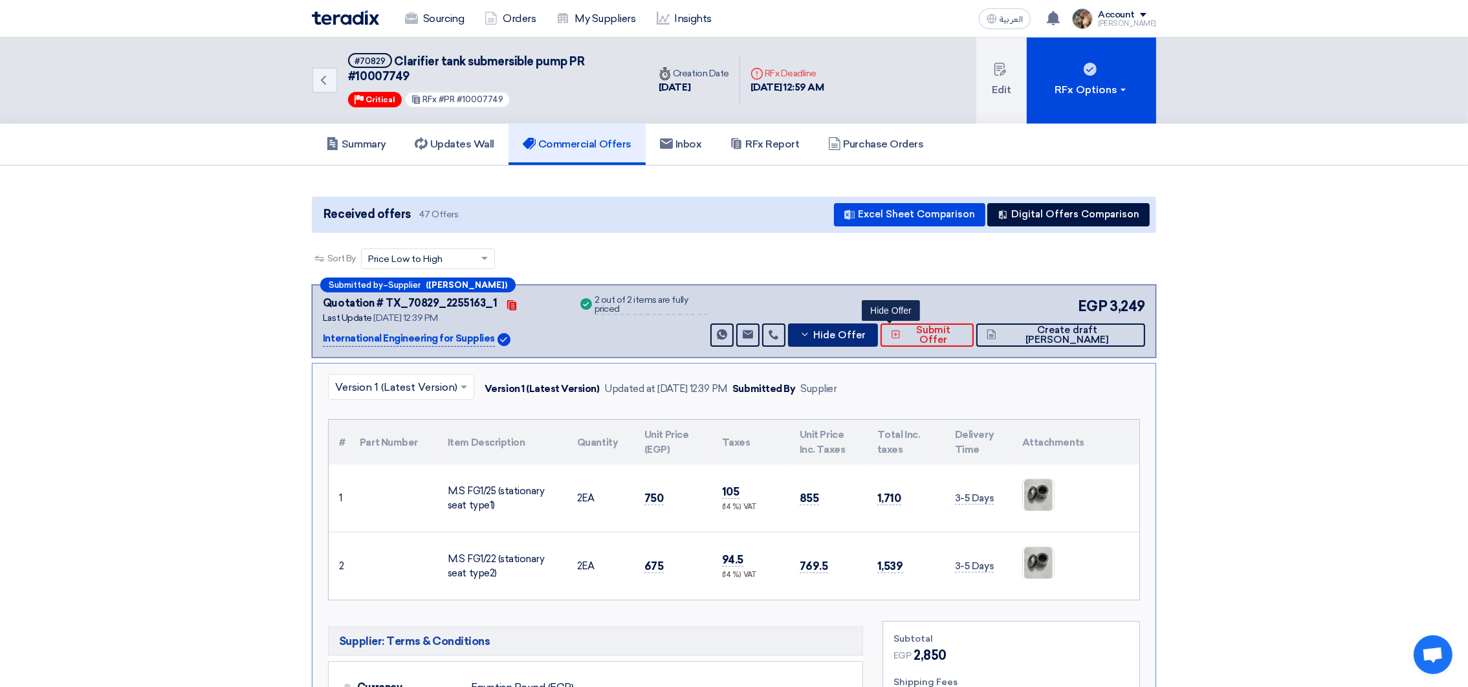
click at [810, 331] on icon at bounding box center [805, 334] width 10 height 10
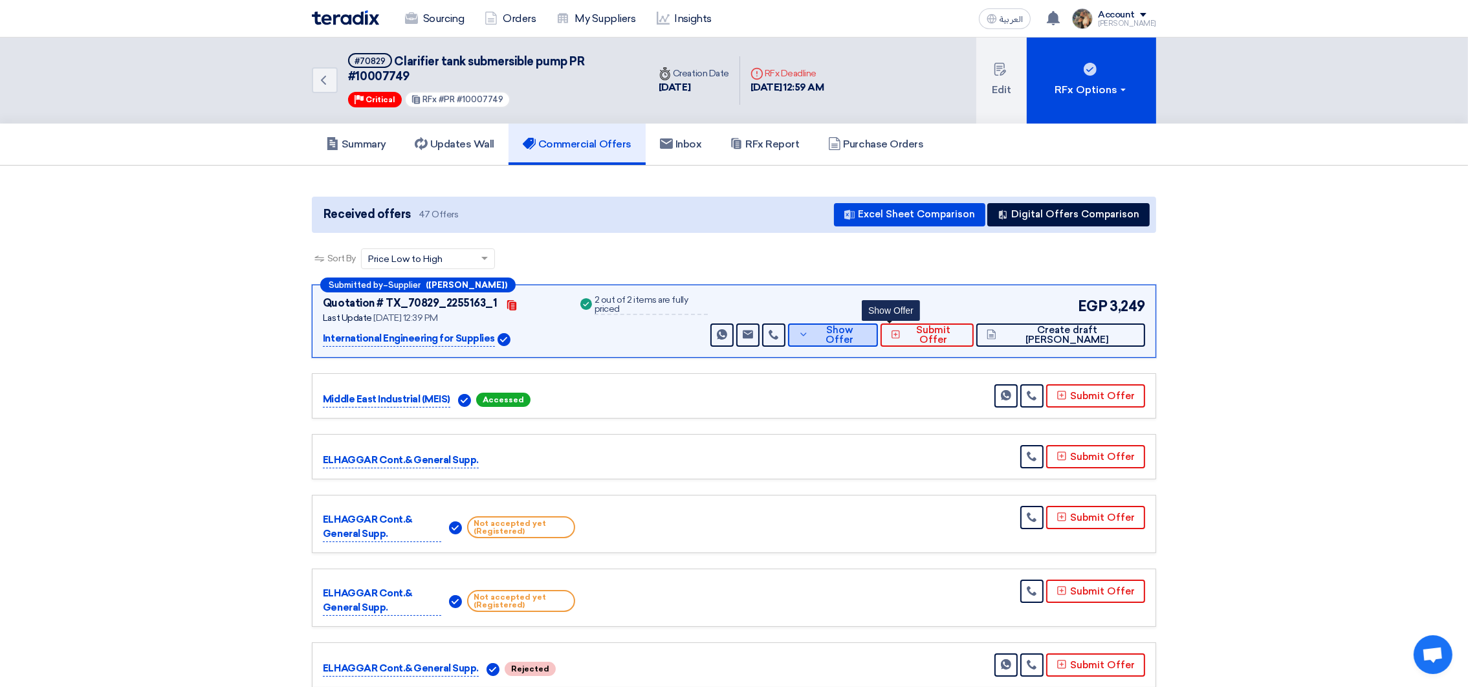
click at [868, 331] on span "Show Offer" at bounding box center [840, 335] width 56 height 19
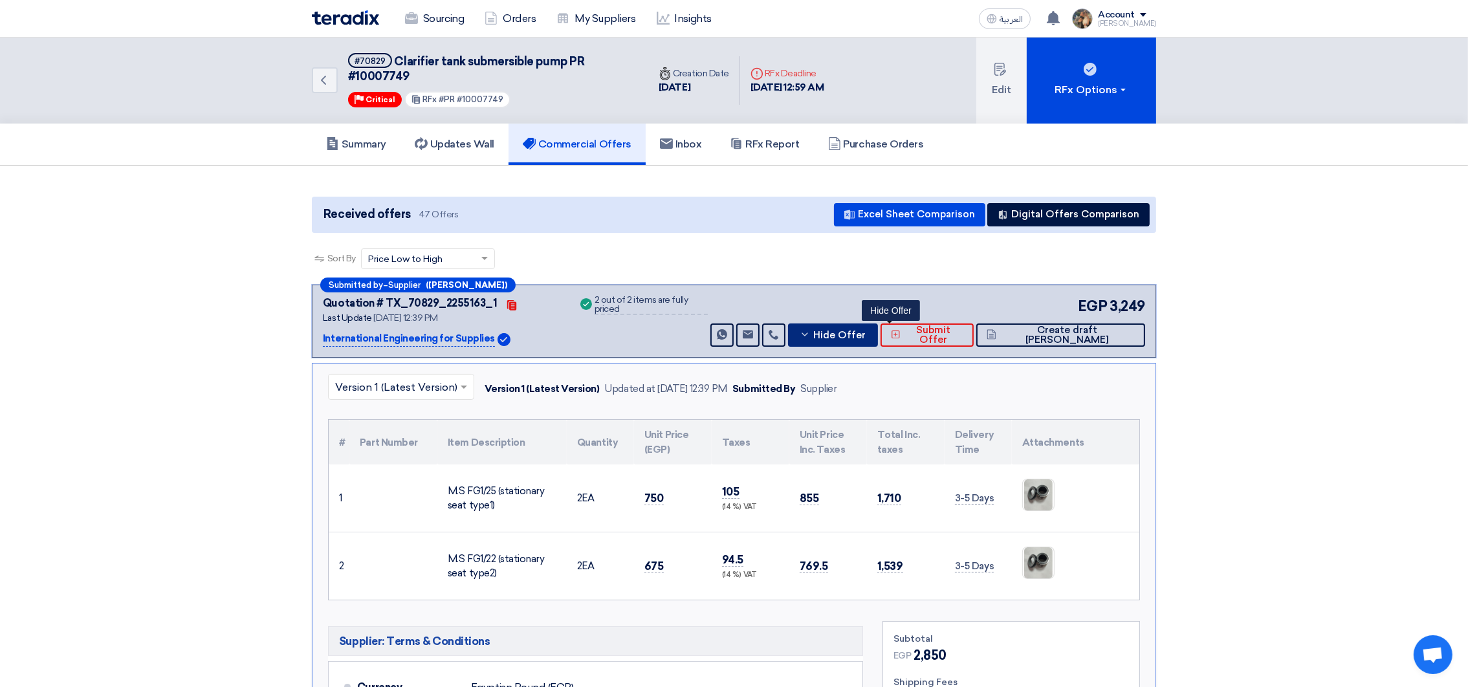
click at [866, 331] on span "Hide Offer" at bounding box center [839, 336] width 52 height 10
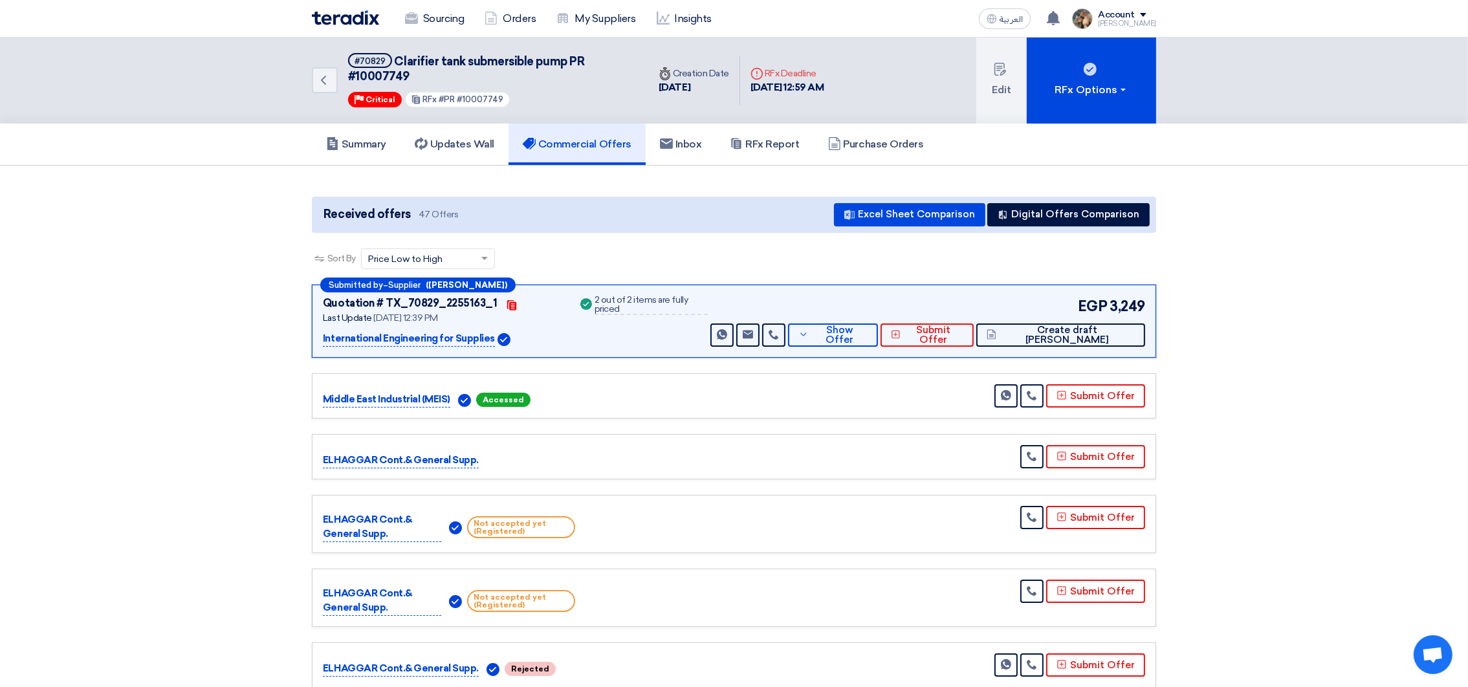
click at [355, 21] on img at bounding box center [345, 17] width 67 height 15
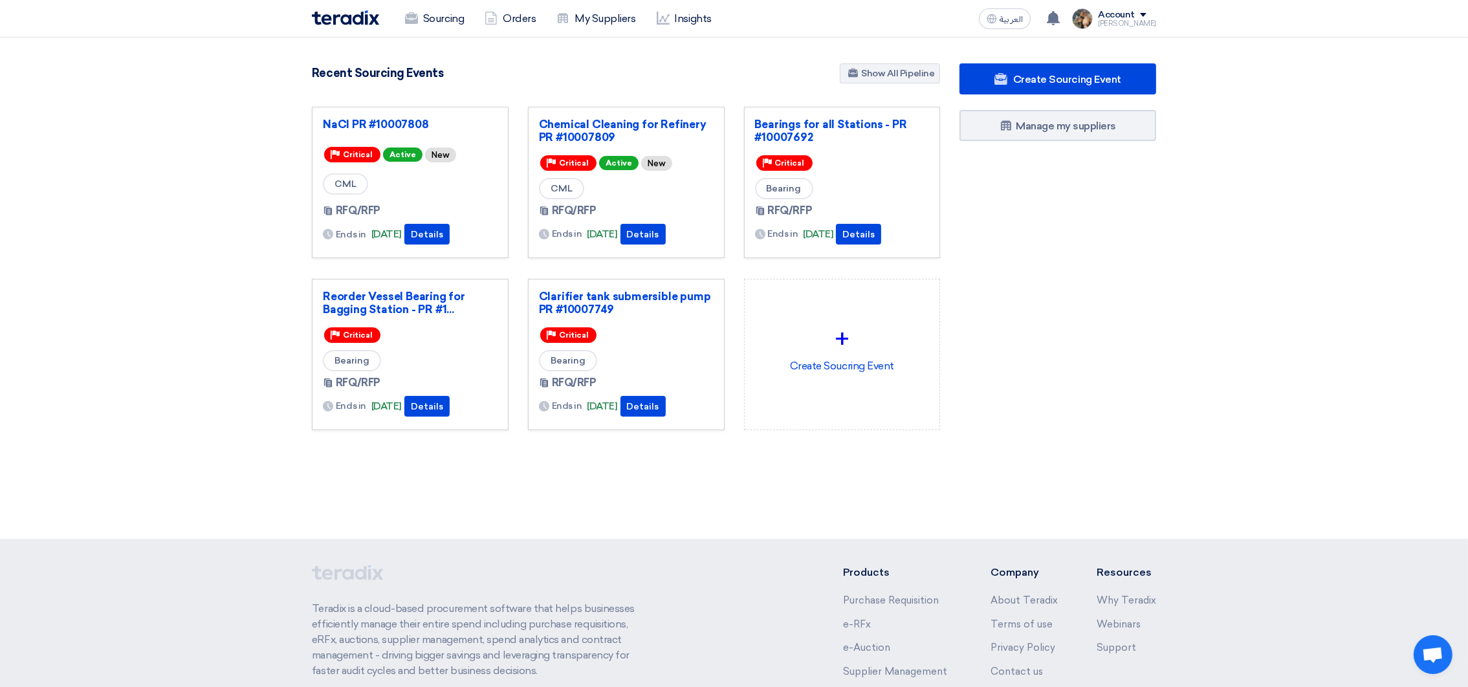
click at [272, 77] on section "3106 RFx remaining 9 Auctions remaining Create Sourcing Event" at bounding box center [734, 278] width 1468 height 481
click at [408, 298] on link "Reorder Vessel Bearing for Bagging Station - PR #1..." at bounding box center [410, 303] width 175 height 26
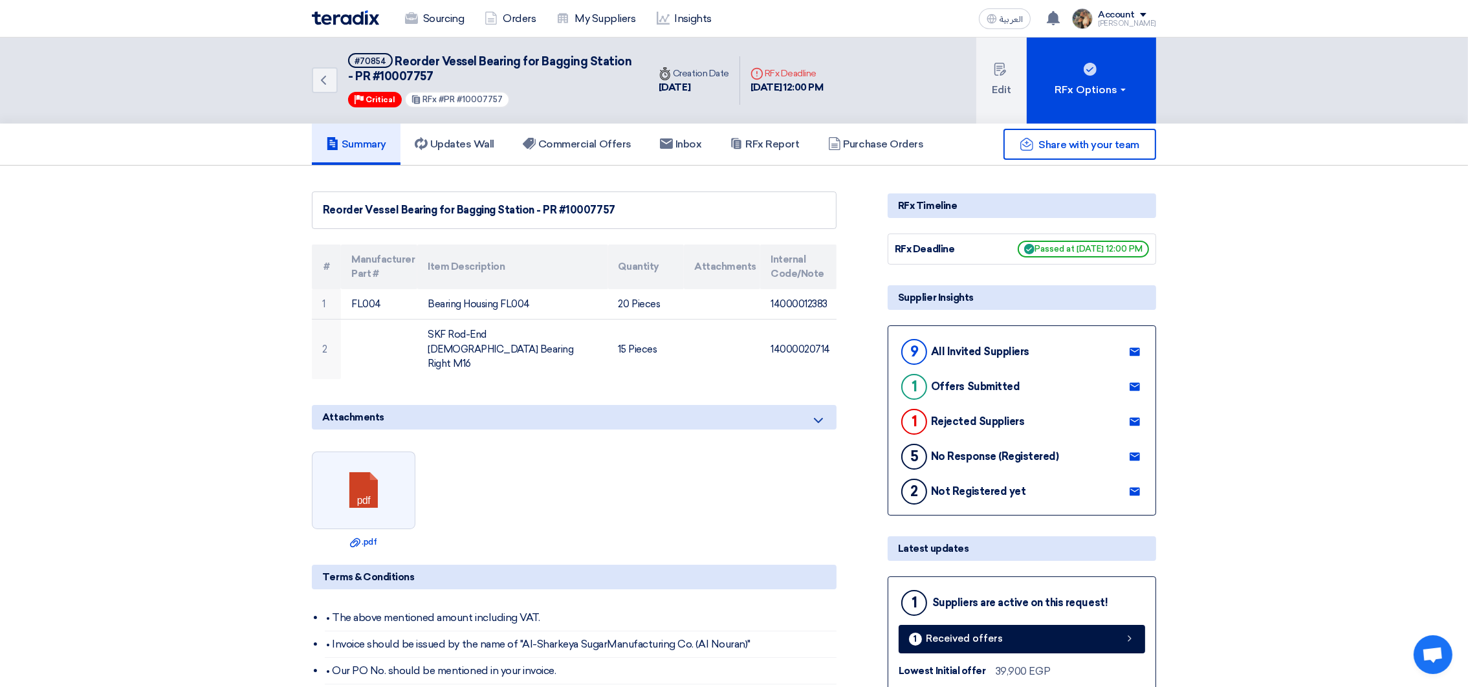
click at [367, 22] on img at bounding box center [345, 17] width 67 height 15
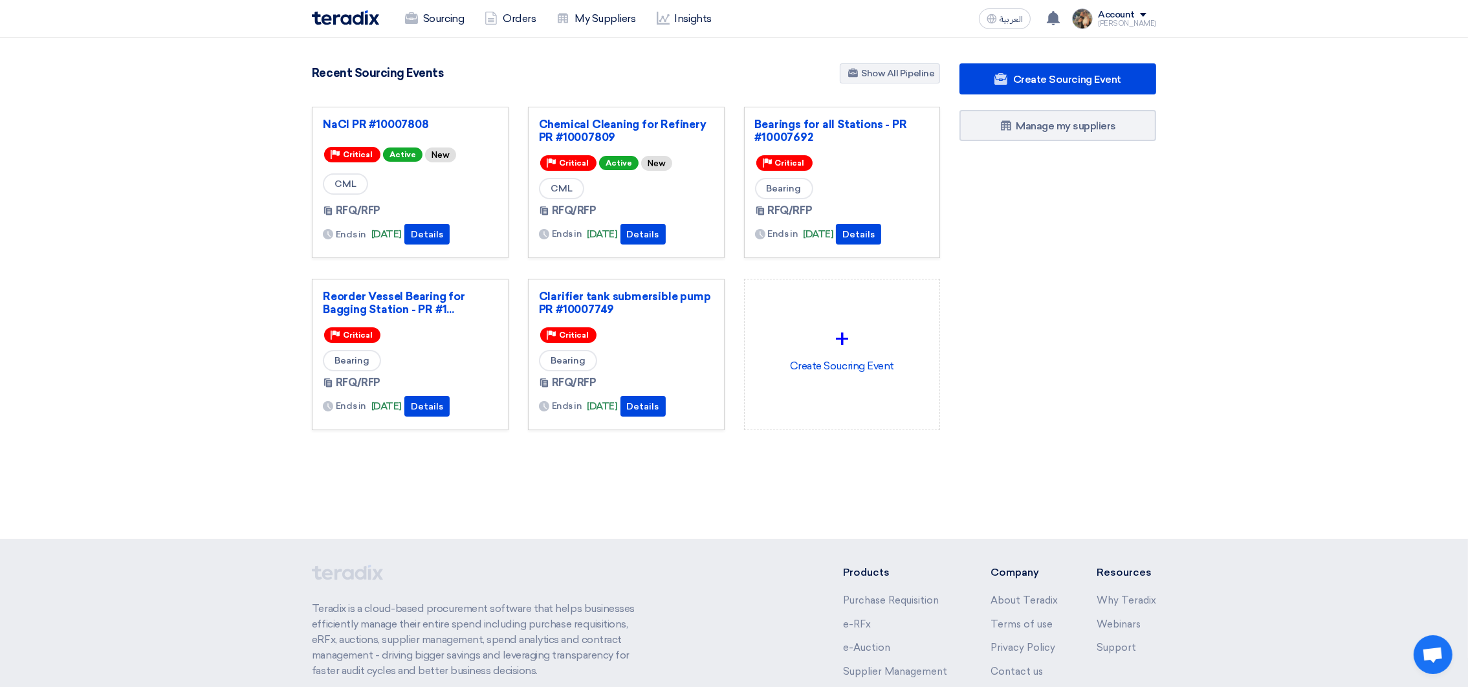
click at [437, 72] on h4 "Recent Sourcing Events" at bounding box center [377, 73] width 131 height 14
click at [442, 14] on link "Sourcing" at bounding box center [435, 19] width 80 height 28
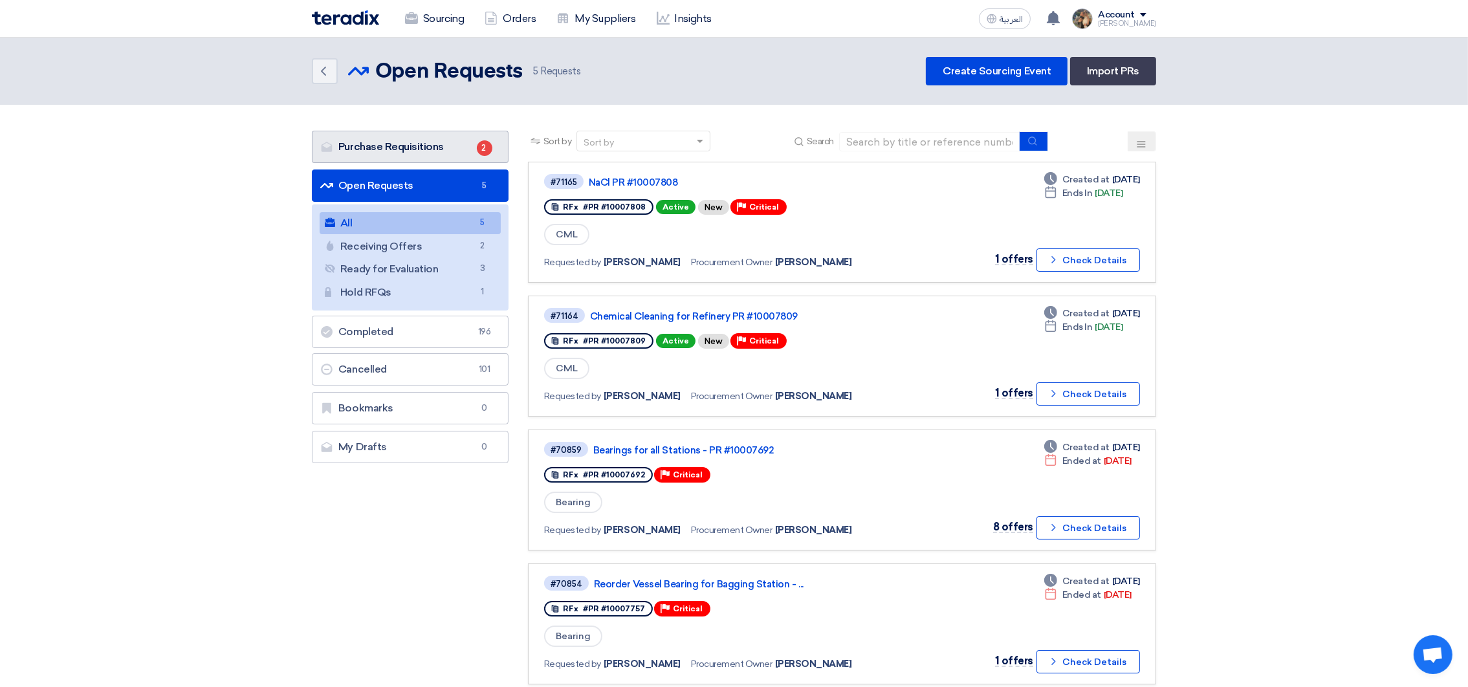
click at [362, 138] on link "Purchase Requisitions Purchase Requisitions 2" at bounding box center [410, 147] width 197 height 32
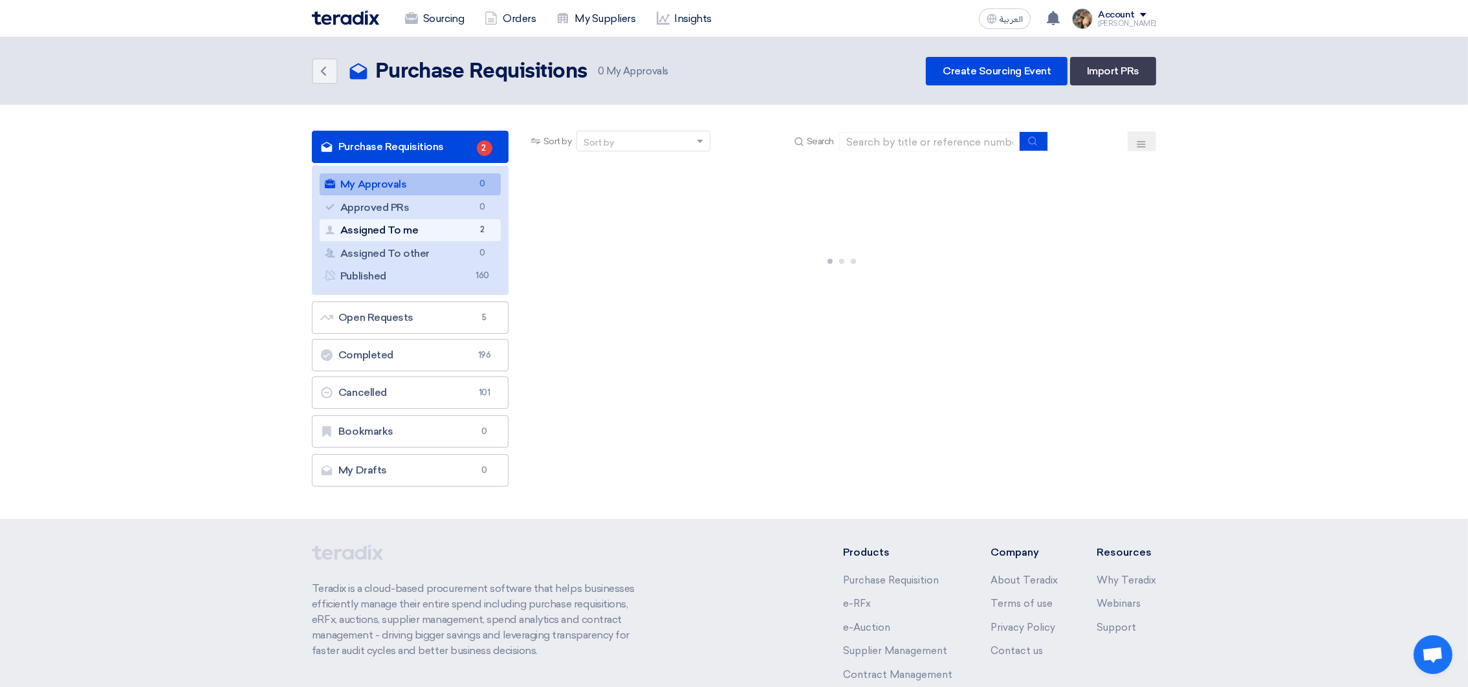
click at [421, 230] on link "Assigned To me Assigned To me 2" at bounding box center [410, 230] width 181 height 22
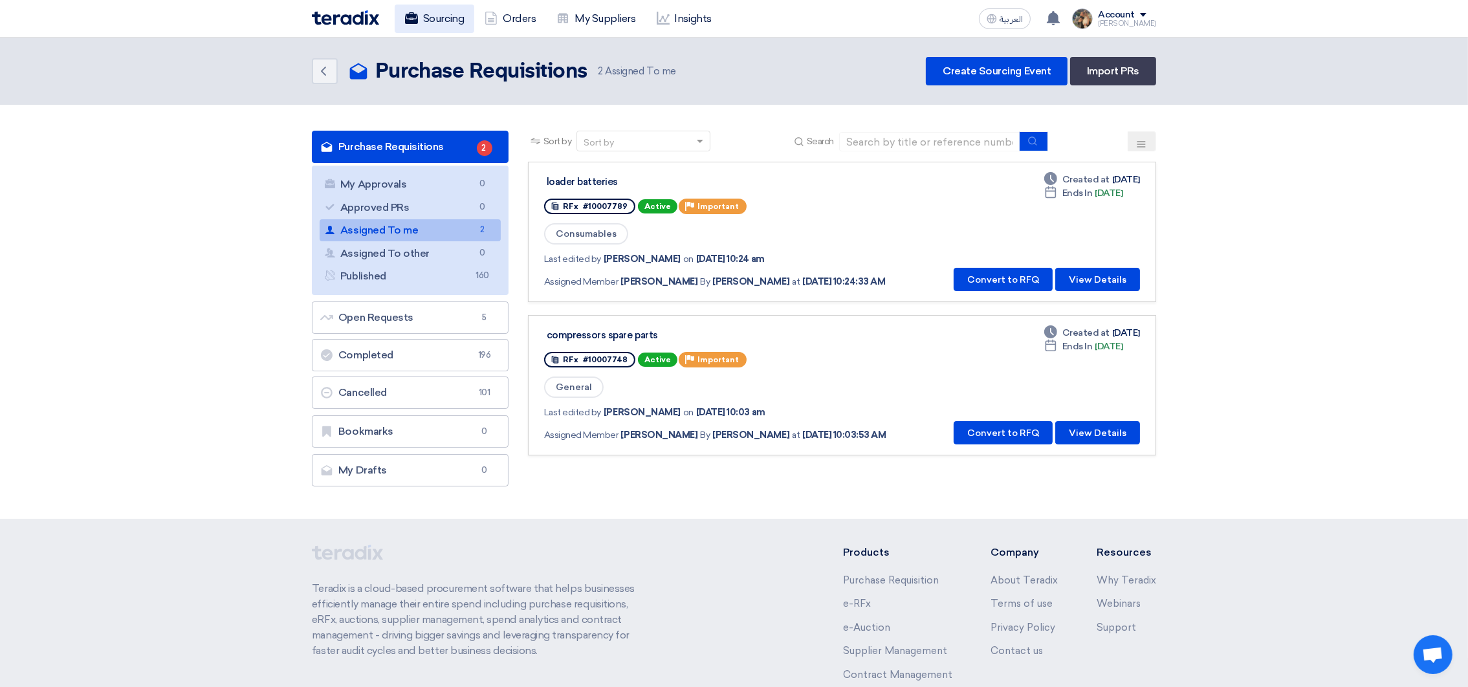
click at [432, 16] on link "Sourcing" at bounding box center [435, 19] width 80 height 28
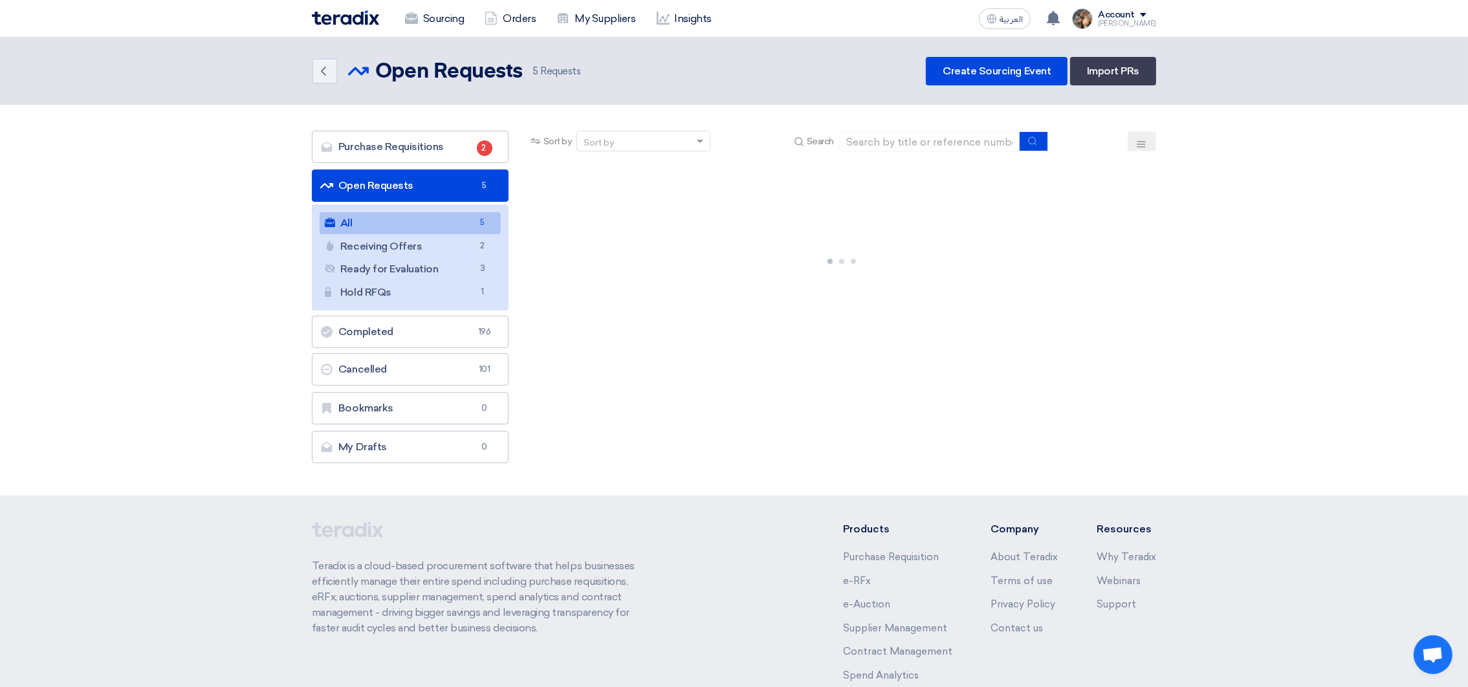
click at [329, 15] on img at bounding box center [345, 17] width 67 height 15
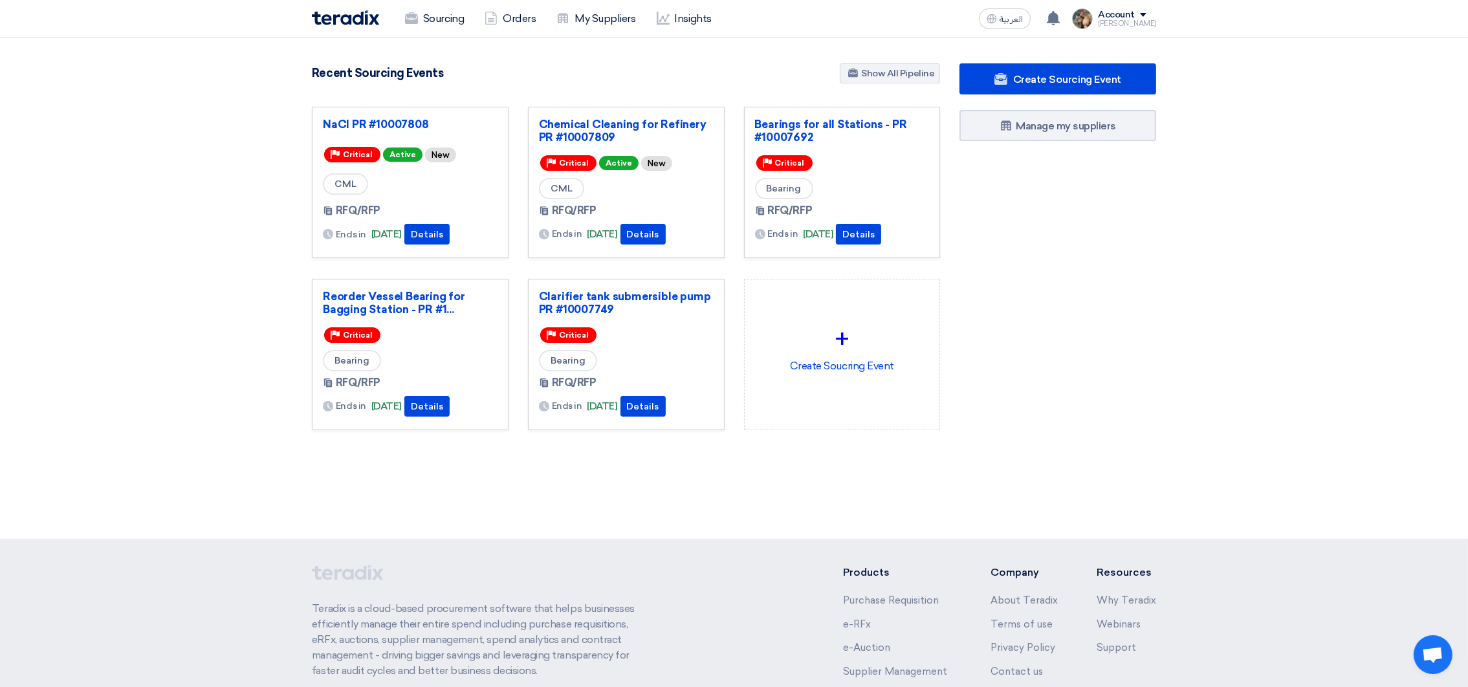
drag, startPoint x: 285, startPoint y: 20, endPoint x: 1133, endPoint y: 386, distance: 923.5
click at [1142, 423] on app-shell "Sourcing Orders My Suppliers Insights العربية ع You have a new offer for 'NaCl …" at bounding box center [734, 435] width 1468 height 795
click at [1254, 179] on section "3106 RFx remaining 9 Auctions remaining Create Sourcing Event" at bounding box center [734, 278] width 1468 height 481
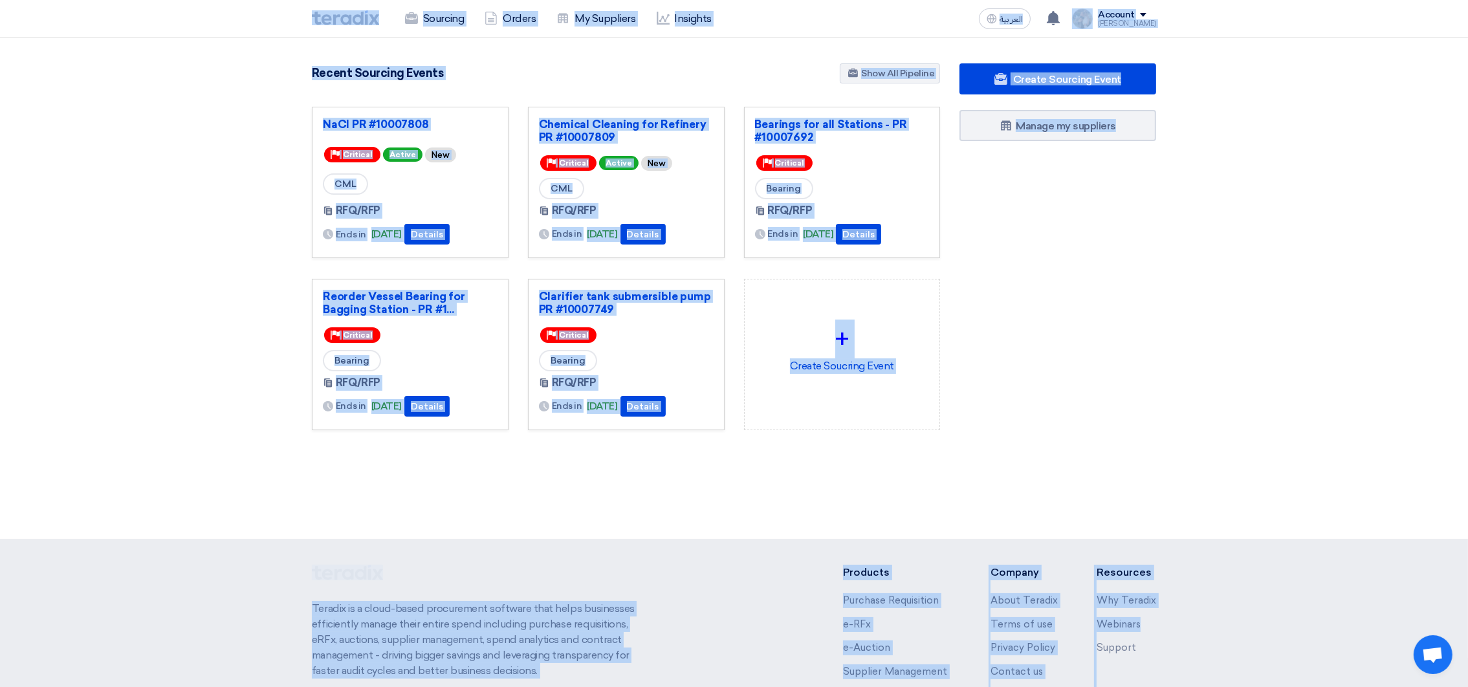
scroll to position [145, 0]
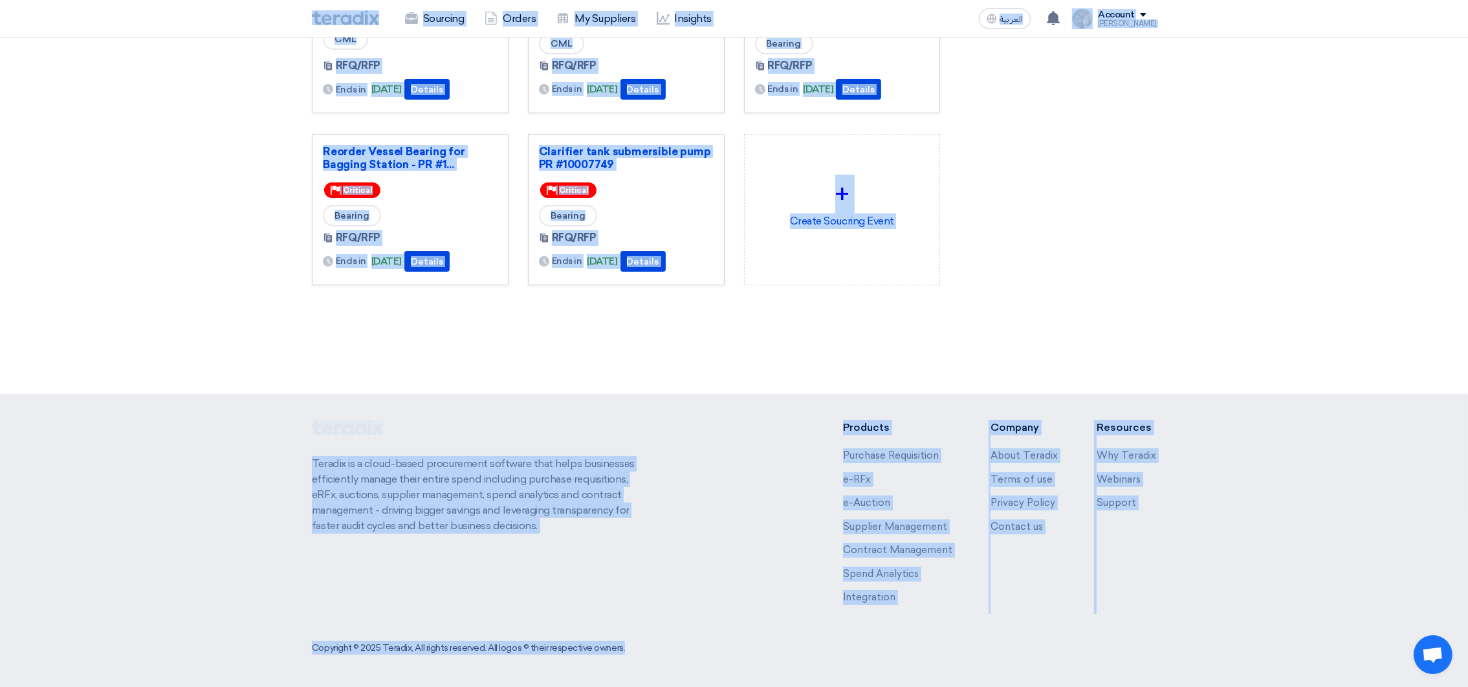
drag, startPoint x: 292, startPoint y: 21, endPoint x: 990, endPoint y: 513, distance: 854.0
click at [1208, 687] on html "Sourcing Orders My Suppliers Insights العربية ع You have a new offer for 'NaCl …" at bounding box center [734, 271] width 1468 height 832
click at [901, 344] on section "3106 RFx remaining 9 Auctions remaining Create Sourcing Event" at bounding box center [734, 133] width 1468 height 481
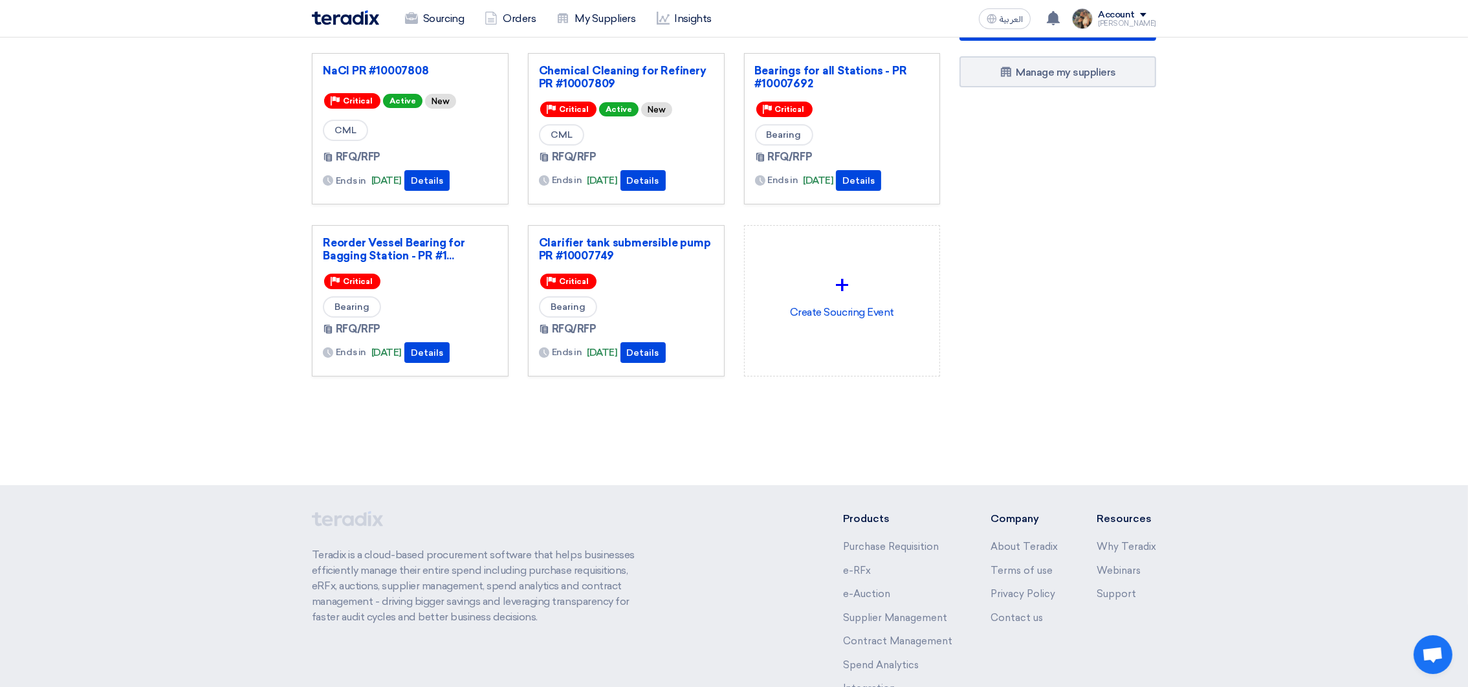
scroll to position [0, 0]
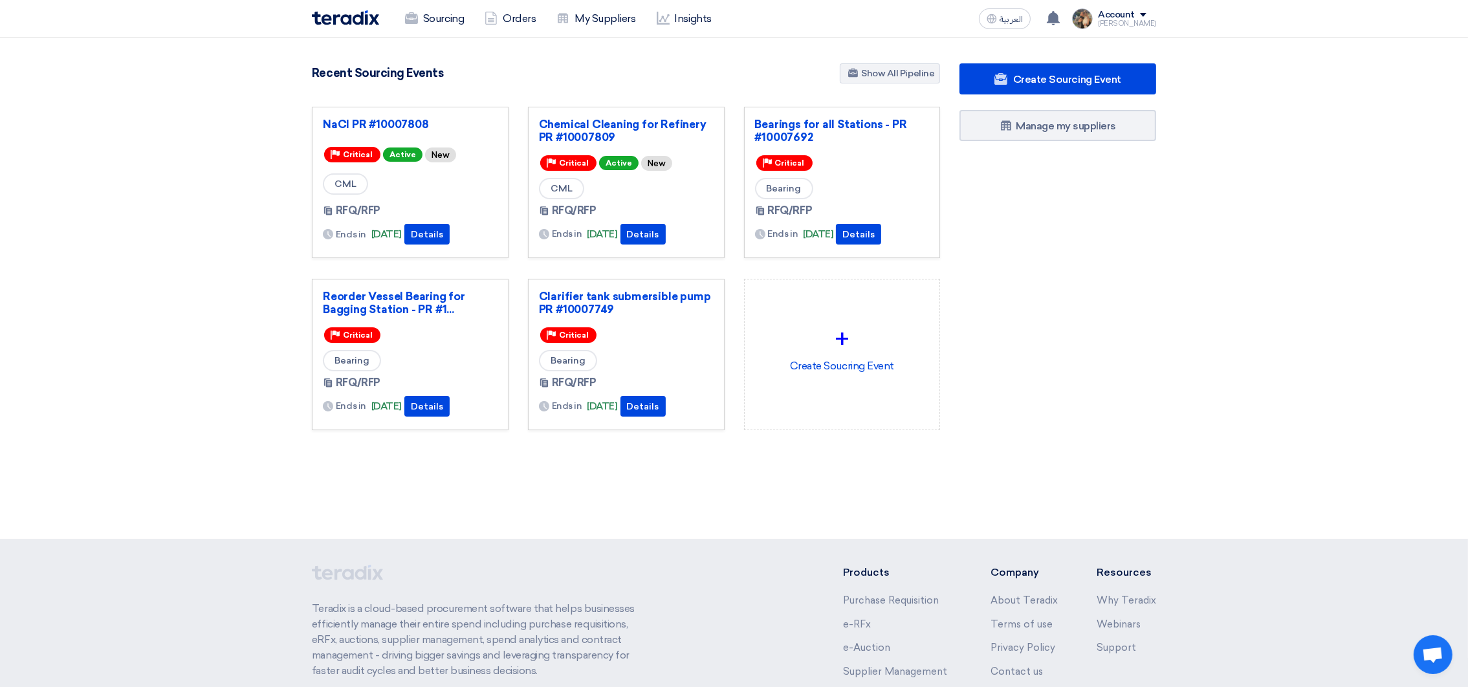
click at [232, 261] on section "3106 RFx remaining 9 Auctions remaining Create Sourcing Event" at bounding box center [734, 278] width 1468 height 481
